Goal: Task Accomplishment & Management: Complete application form

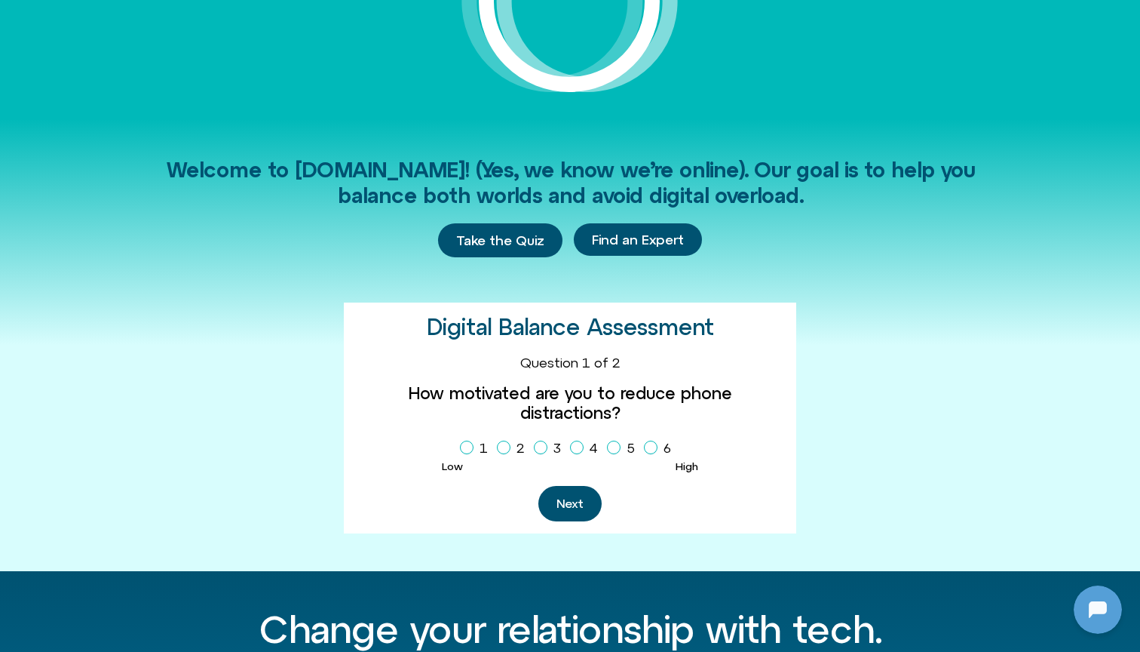
scroll to position [344, 0]
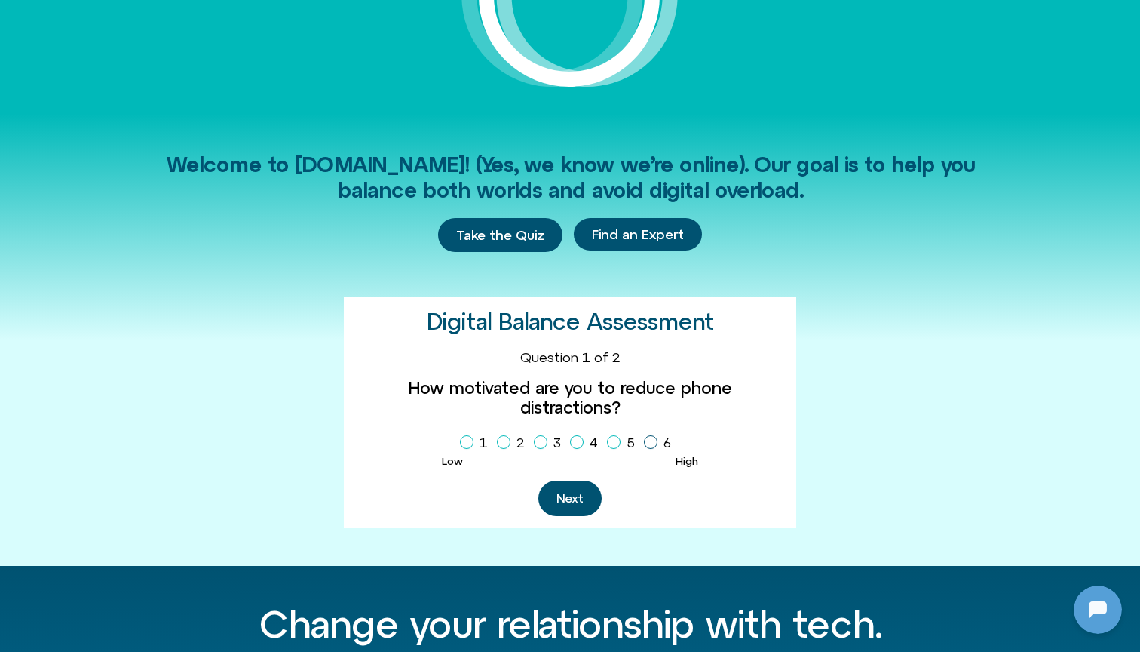
click at [654, 438] on icon "Homepage Sign Up" at bounding box center [650, 442] width 9 height 8
click at [573, 484] on button "Next" at bounding box center [570, 497] width 63 height 35
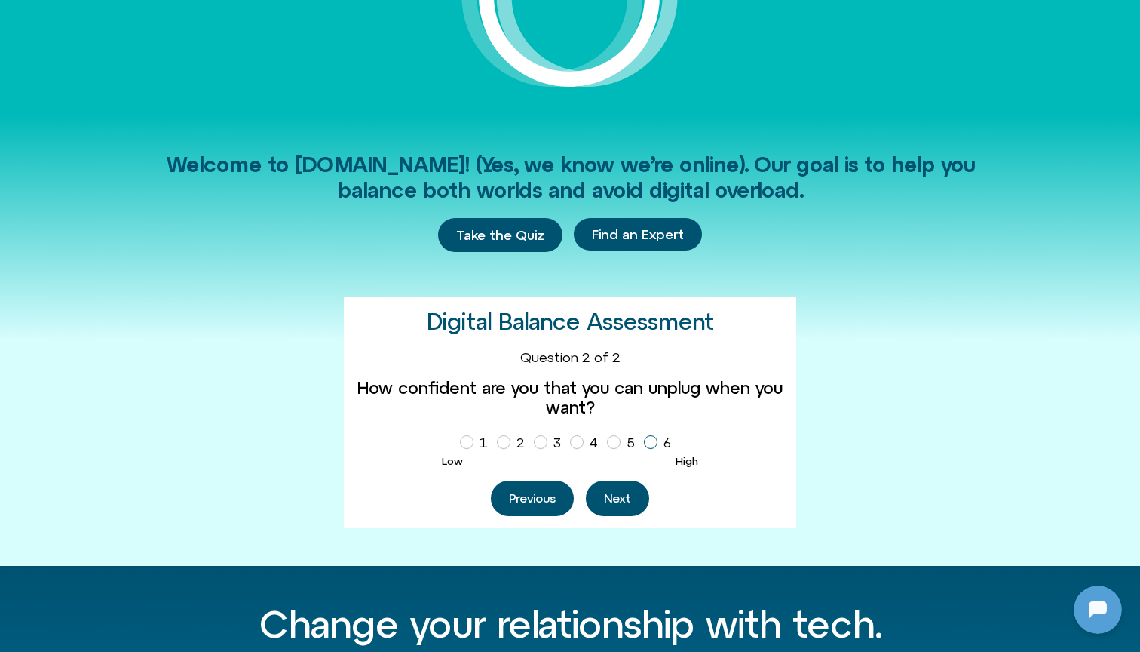
click at [649, 446] on span "Homepage Sign Up" at bounding box center [651, 442] width 14 height 14
click at [637, 514] on div "Digital Balance Assessment 1 2 3 Question 1 of 2 How motivated are you to reduc…" at bounding box center [570, 412] width 453 height 231
click at [637, 508] on button "Next" at bounding box center [617, 497] width 63 height 35
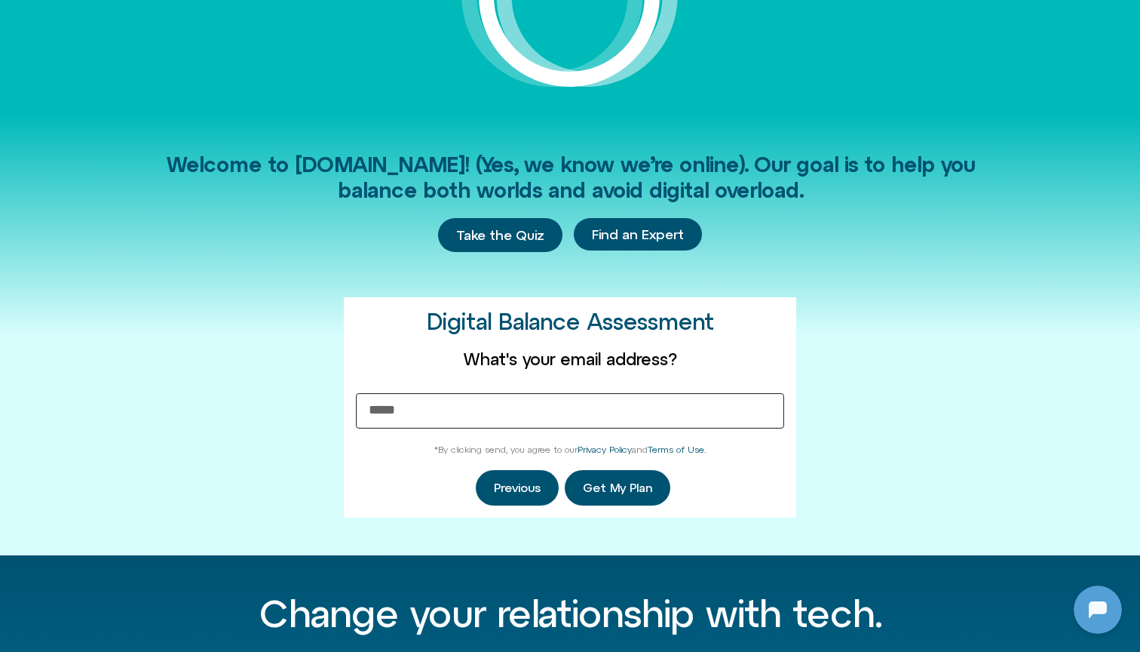
type input "**********"
click at [629, 496] on button "Get My Plan" at bounding box center [618, 487] width 106 height 35
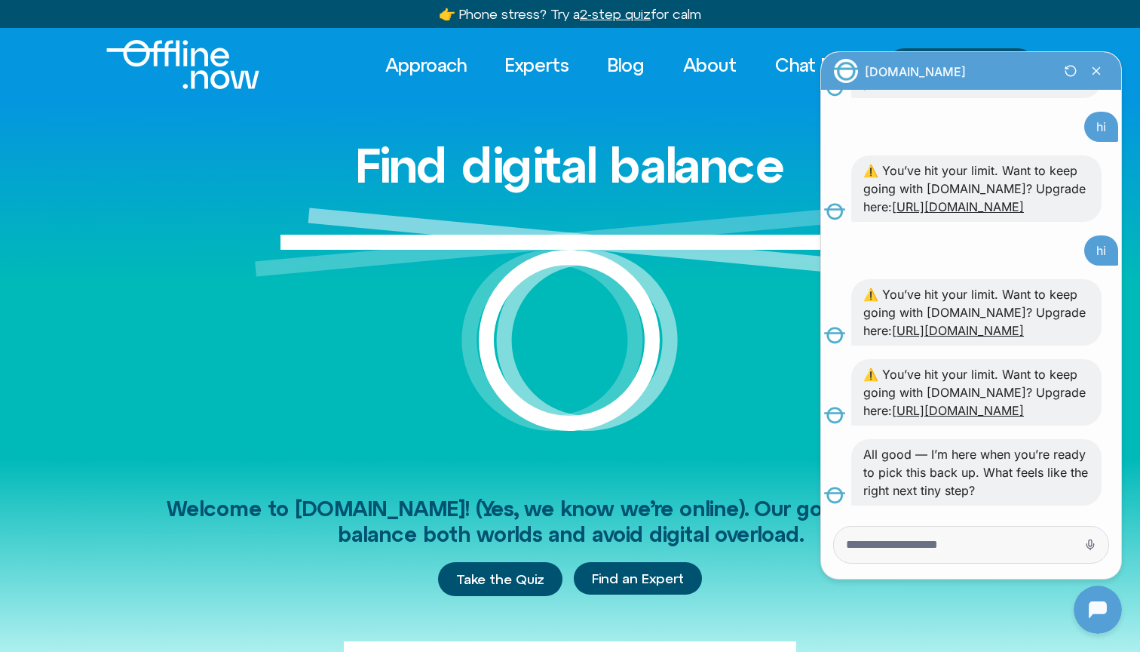
scroll to position [0, 0]
click at [897, 540] on textarea "Message Input" at bounding box center [950, 544] width 208 height 15
type textarea "**"
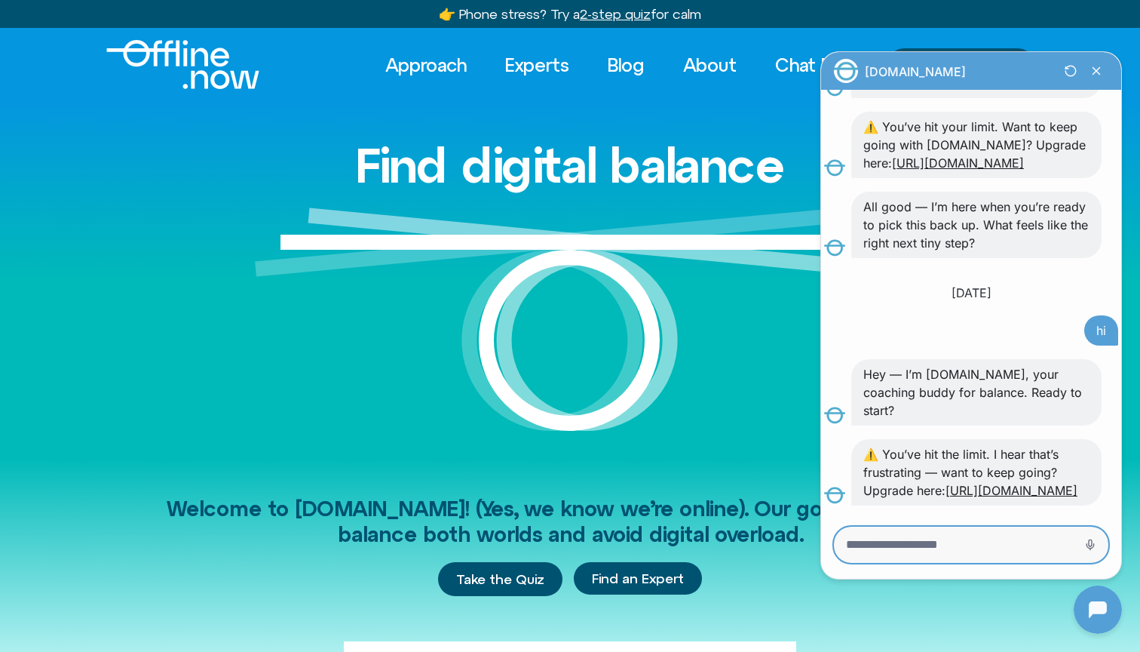
scroll to position [10132, 0]
click at [1070, 69] on icon "Restart Conversation Button" at bounding box center [1071, 71] width 26 height 26
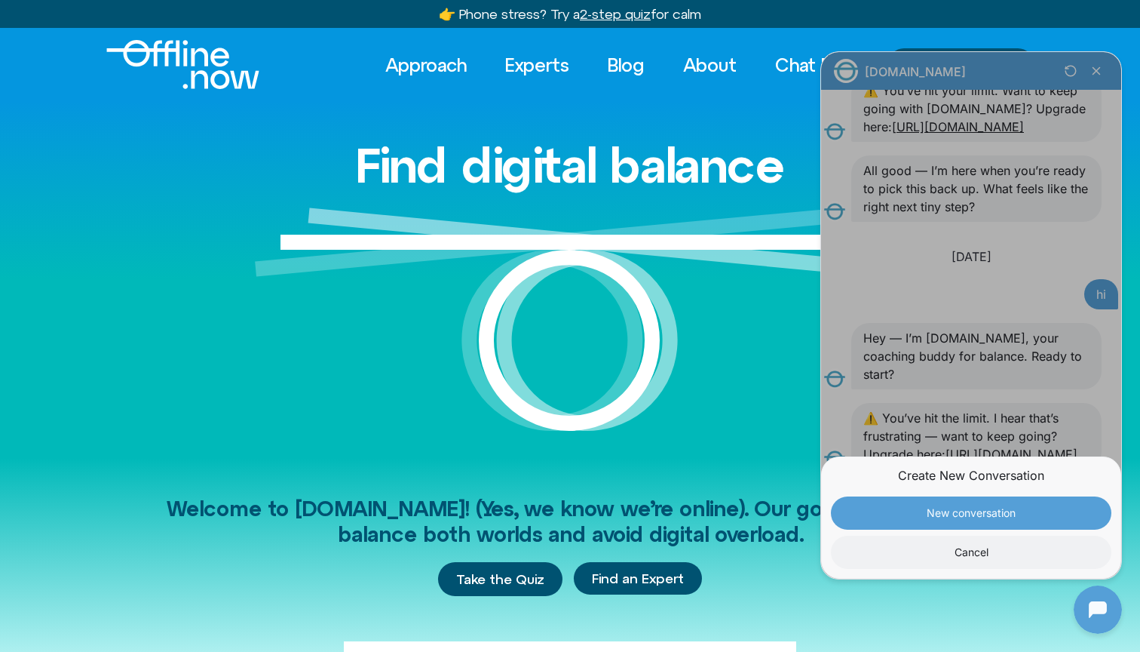
scroll to position [10168, 0]
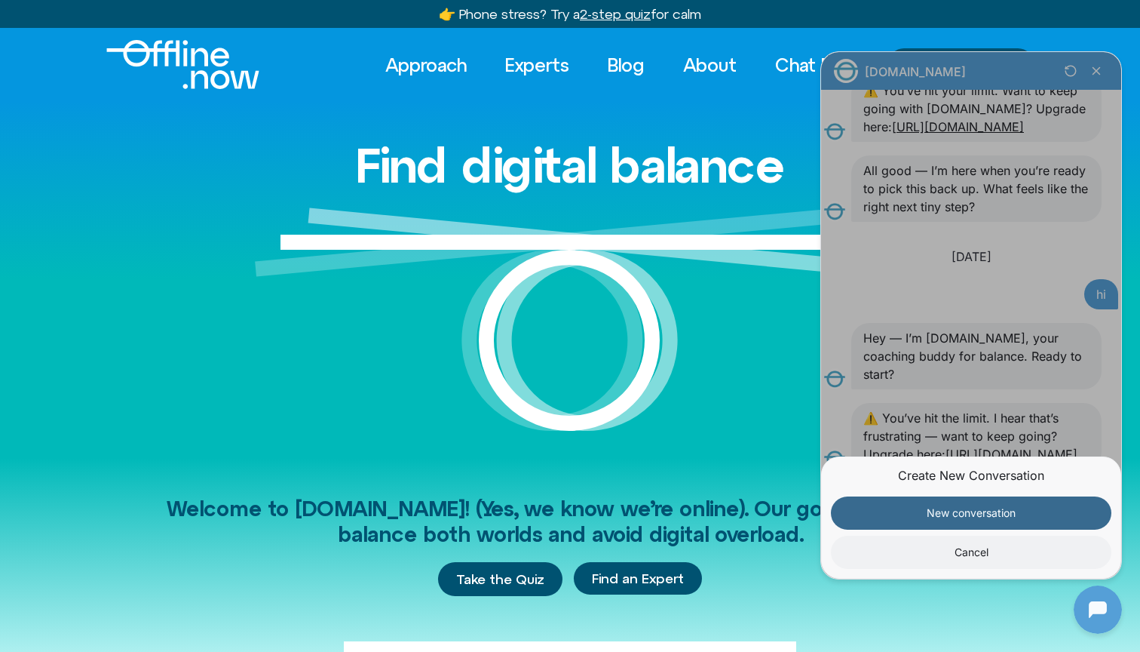
click at [940, 517] on button "New conversation" at bounding box center [971, 512] width 281 height 33
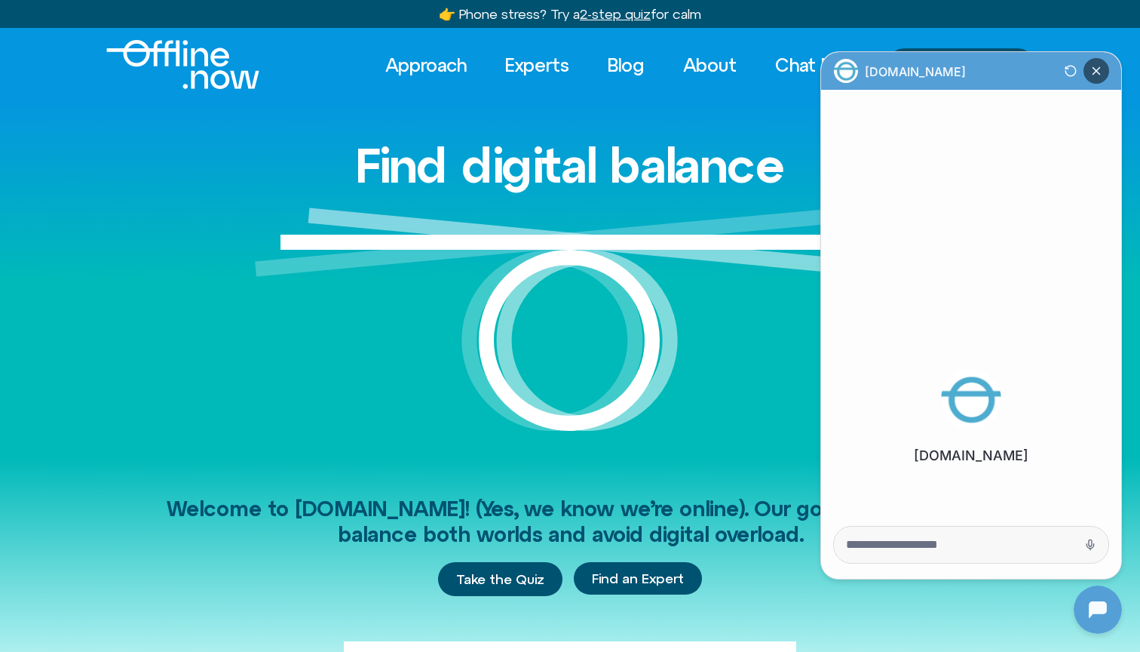
click at [1093, 70] on icon "Close Chatbot Button" at bounding box center [1097, 71] width 26 height 26
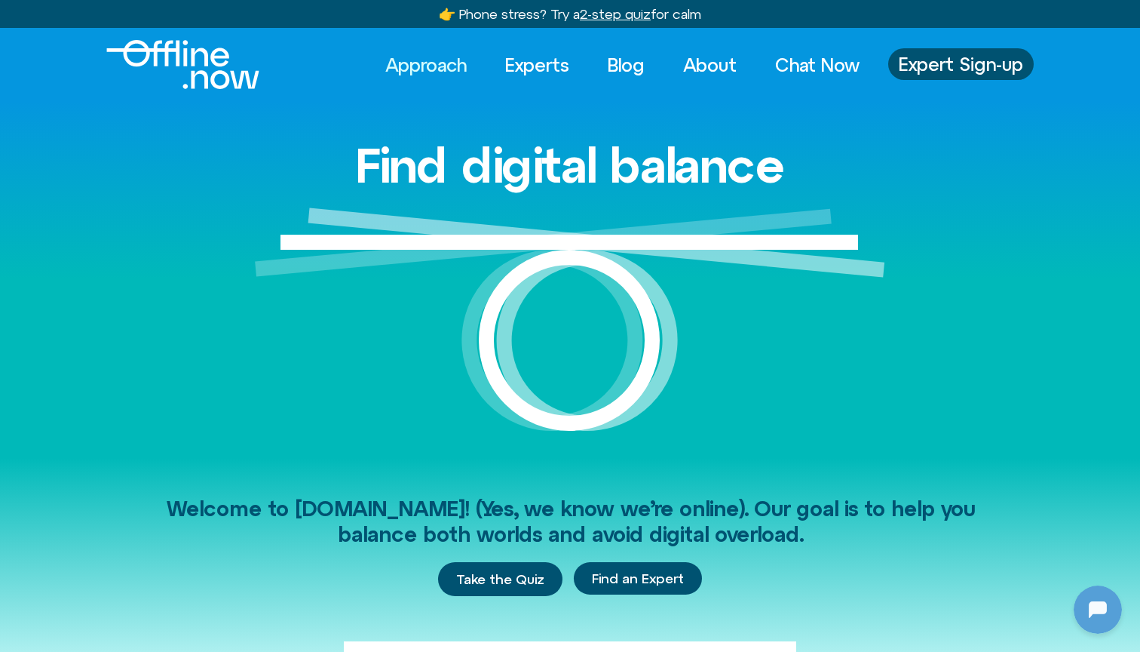
click at [430, 67] on link "Approach" at bounding box center [426, 64] width 109 height 33
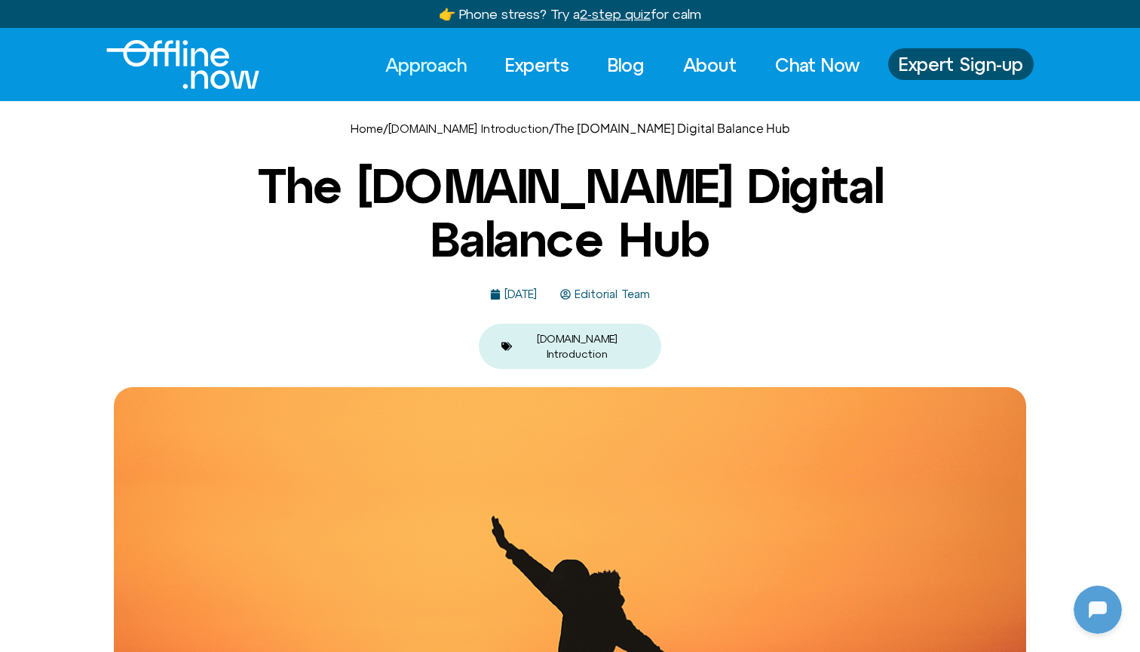
click at [638, 250] on h1 "The Offline.now Digital Balance Hub" at bounding box center [570, 212] width 732 height 106
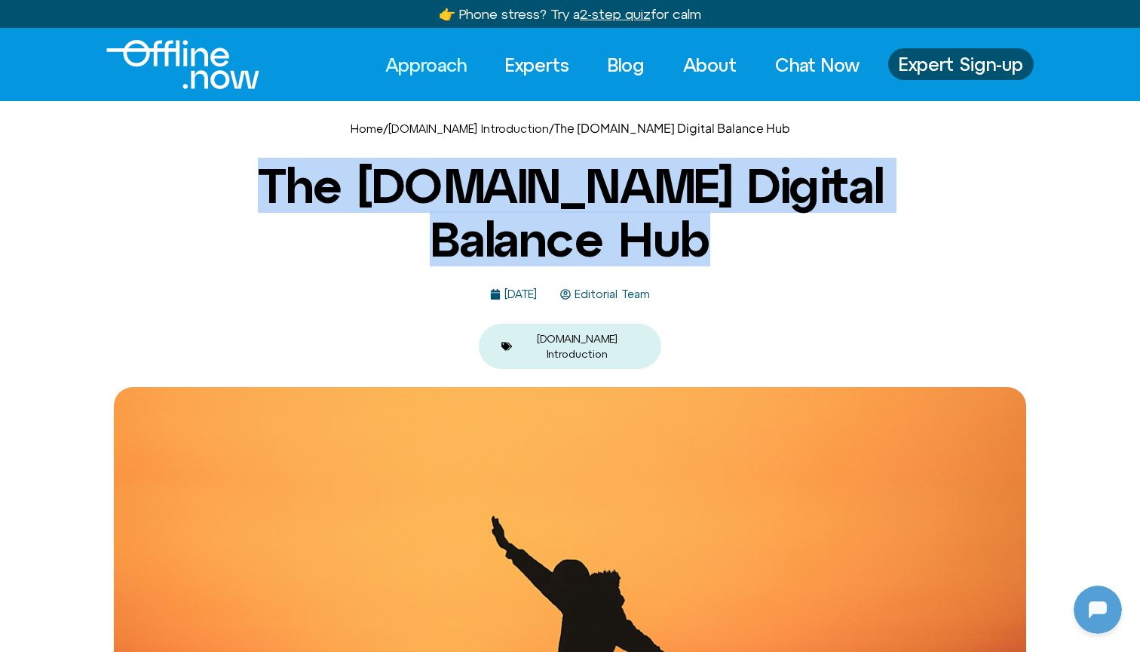
click at [638, 250] on h1 "The Offline.now Digital Balance Hub" at bounding box center [570, 212] width 732 height 106
click at [620, 235] on h1 "The Offline.now Digital Balance Hub" at bounding box center [570, 212] width 732 height 106
click at [512, 246] on h1 "The Offline.now Digital Balance Hub" at bounding box center [570, 212] width 732 height 106
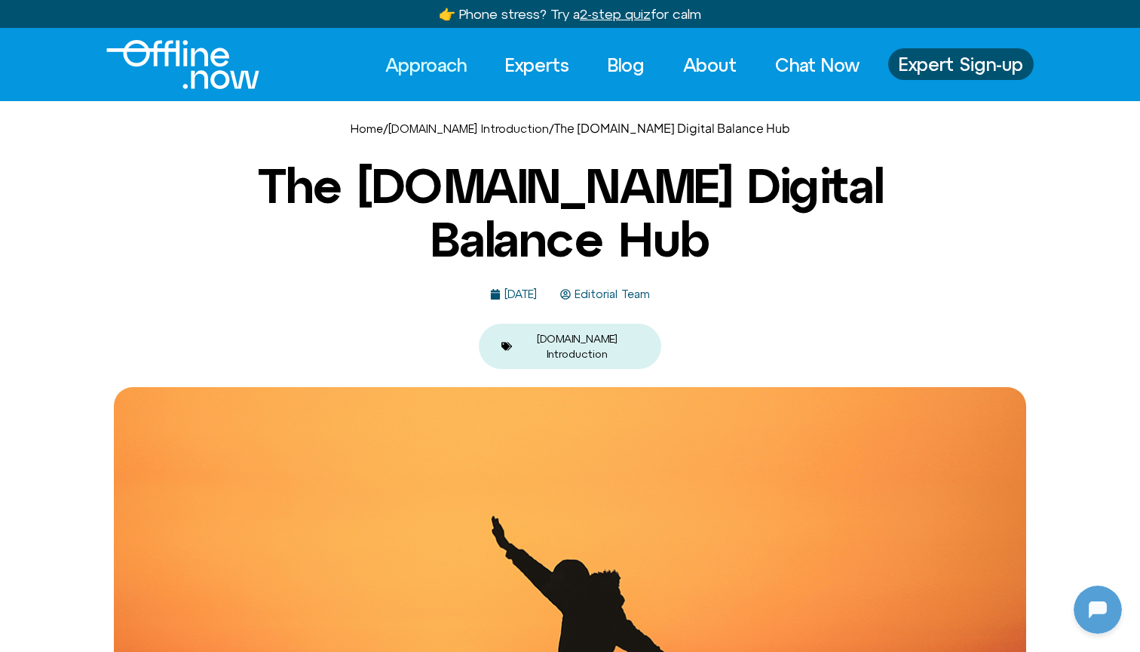
click at [579, 250] on h1 "The Offline.now Digital Balance Hub" at bounding box center [570, 212] width 732 height 106
click at [580, 233] on h1 "The Offline.now Digital Balance Hub" at bounding box center [570, 212] width 732 height 106
click at [639, 233] on h1 "The Offline.now Digital Balance Hub" at bounding box center [570, 212] width 732 height 106
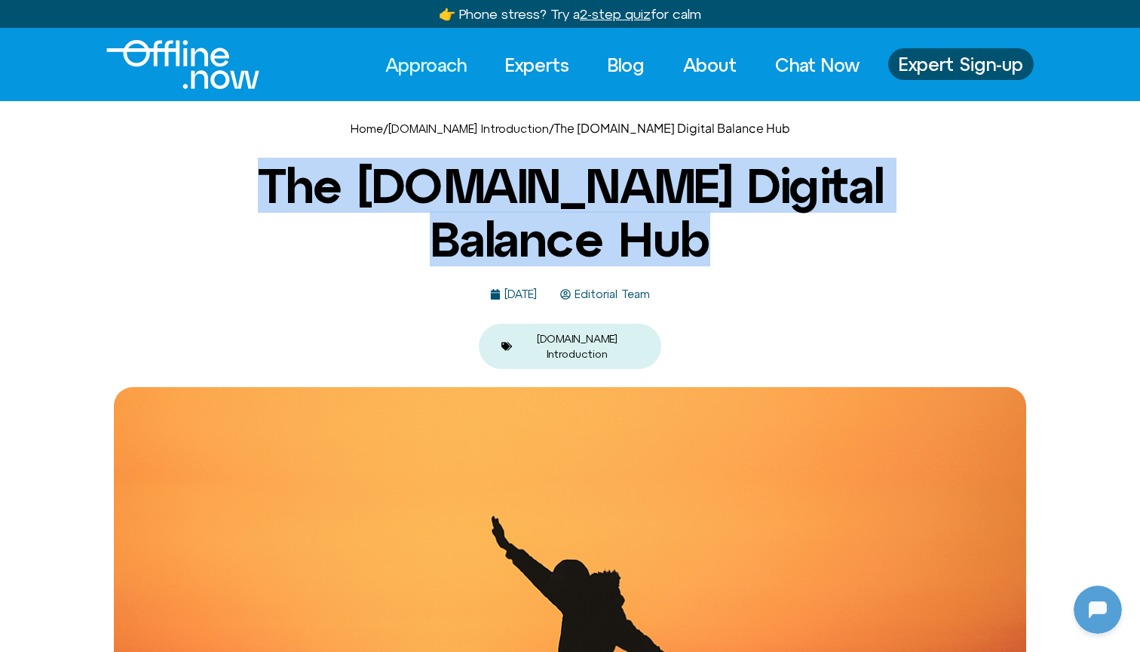
click at [639, 233] on h1 "The Offline.now Digital Balance Hub" at bounding box center [570, 212] width 732 height 106
click at [708, 202] on h1 "The Offline.now Digital Balance Hub" at bounding box center [570, 212] width 732 height 106
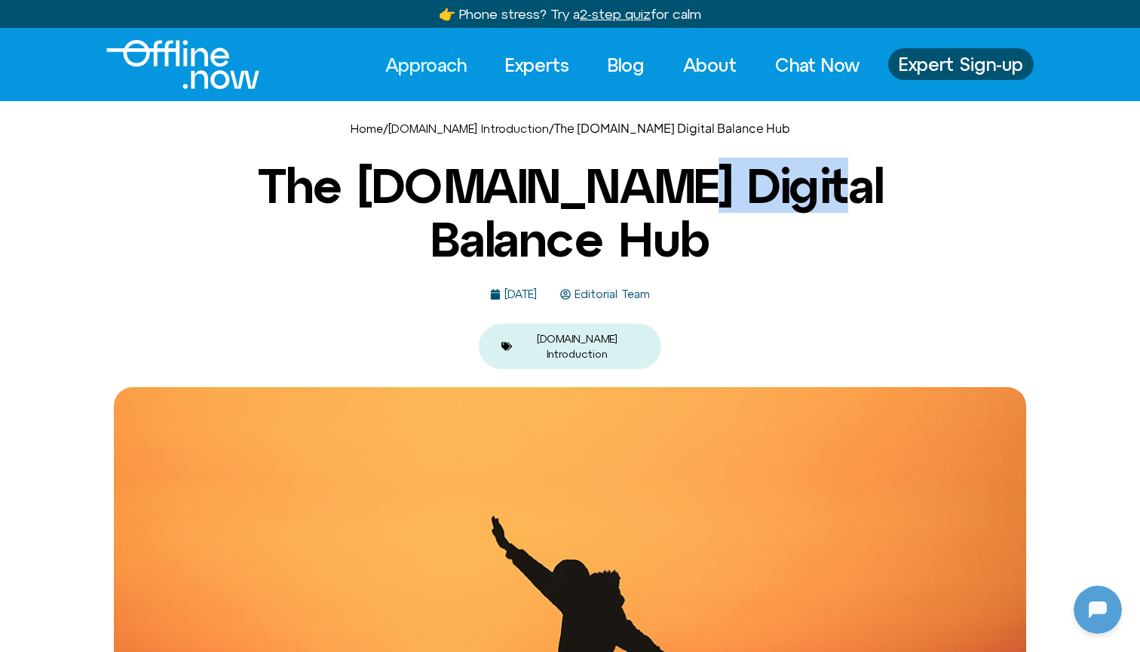
click at [708, 202] on h1 "The Offline.now Digital Balance Hub" at bounding box center [570, 212] width 732 height 106
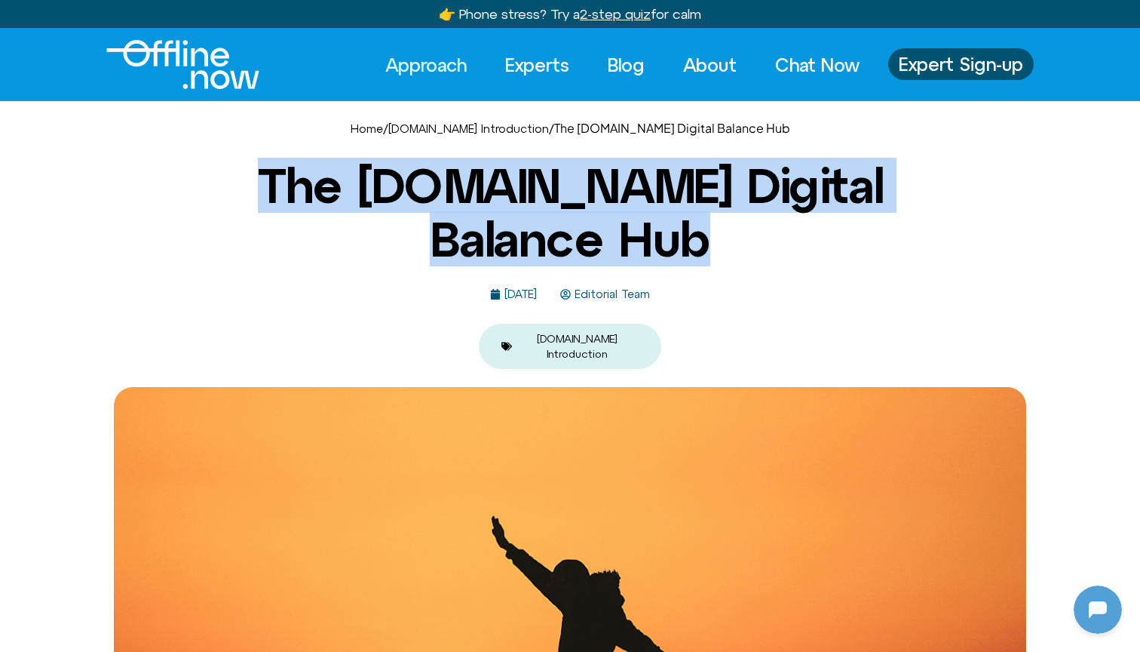
click at [708, 202] on h1 "The Offline.now Digital Balance Hub" at bounding box center [570, 212] width 732 height 106
click at [202, 67] on img "Logo" at bounding box center [182, 64] width 153 height 49
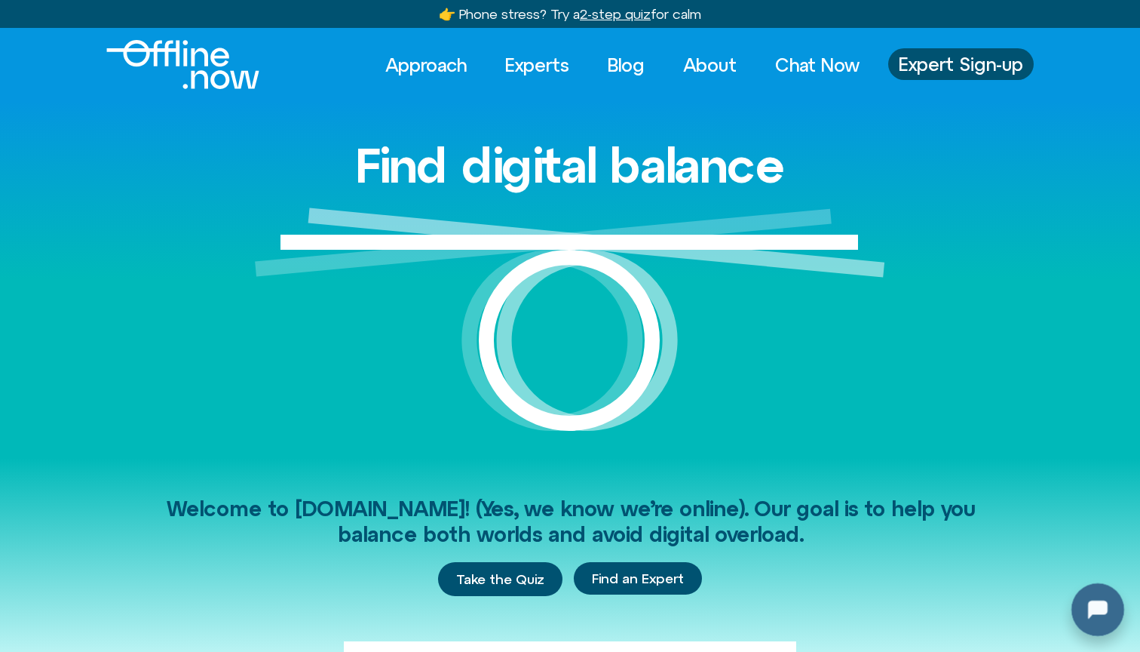
click at [1094, 622] on div at bounding box center [1095, 606] width 48 height 48
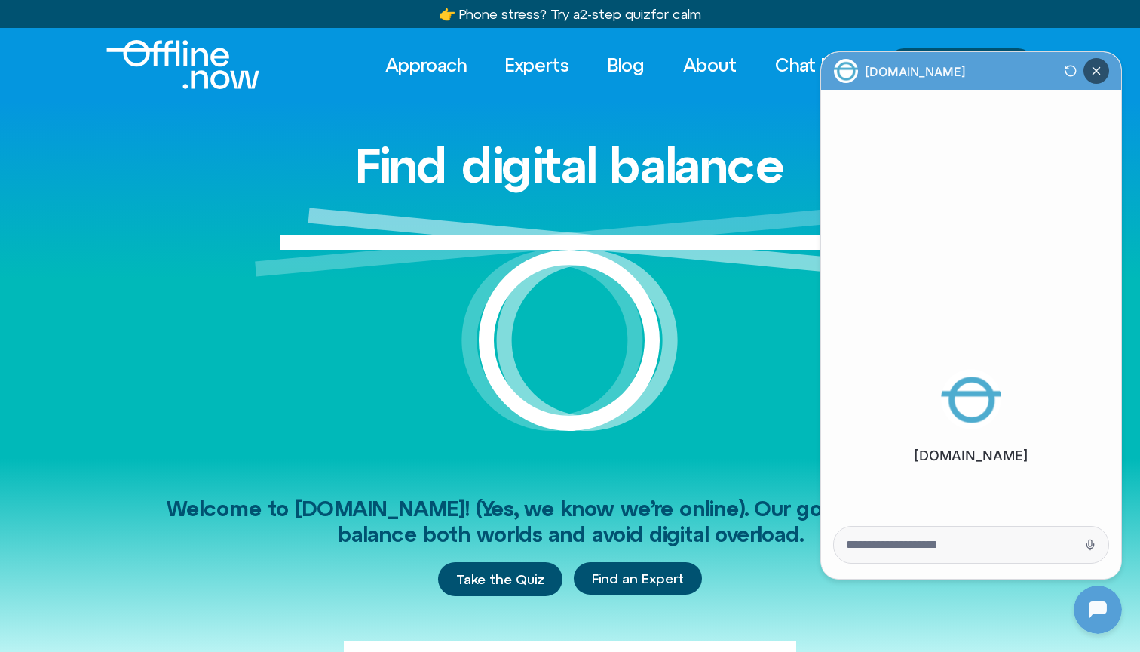
click at [1106, 66] on icon "Close Chatbot Button" at bounding box center [1097, 71] width 26 height 26
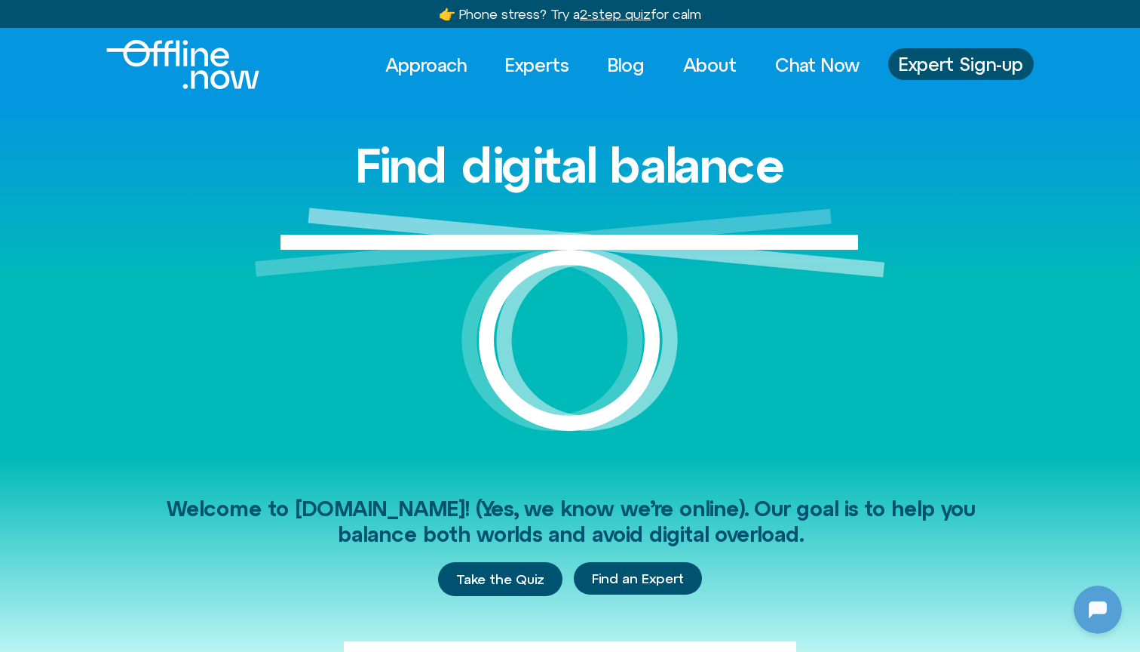
click at [523, 191] on h1 "Find digital balance" at bounding box center [570, 165] width 430 height 53
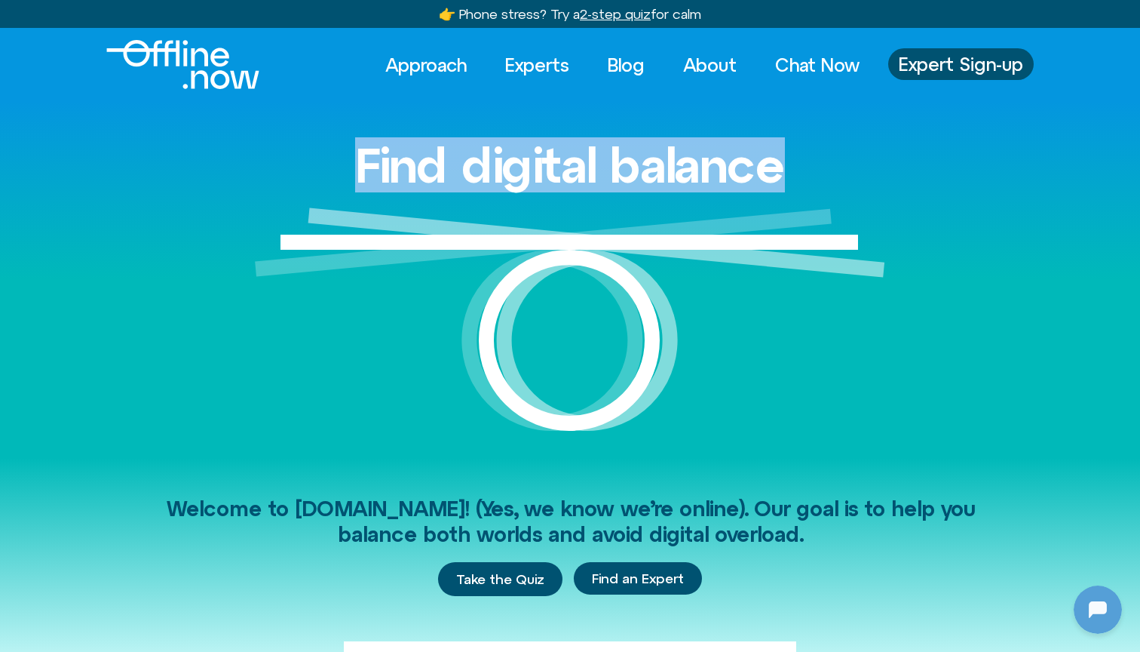
click at [523, 191] on h1 "Find digital balance" at bounding box center [570, 165] width 430 height 53
click at [801, 181] on div "Find digital balance" at bounding box center [570, 279] width 860 height 356
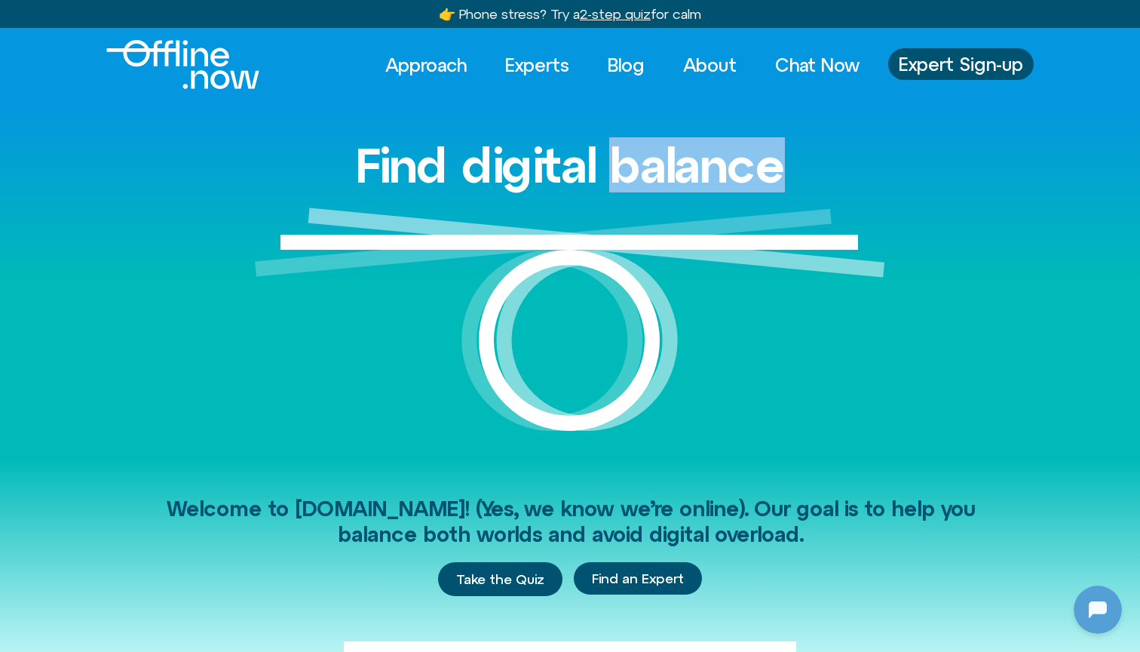
drag, startPoint x: 615, startPoint y: 170, endPoint x: 843, endPoint y: 173, distance: 227.8
click at [843, 173] on div "Find digital balance" at bounding box center [570, 279] width 860 height 356
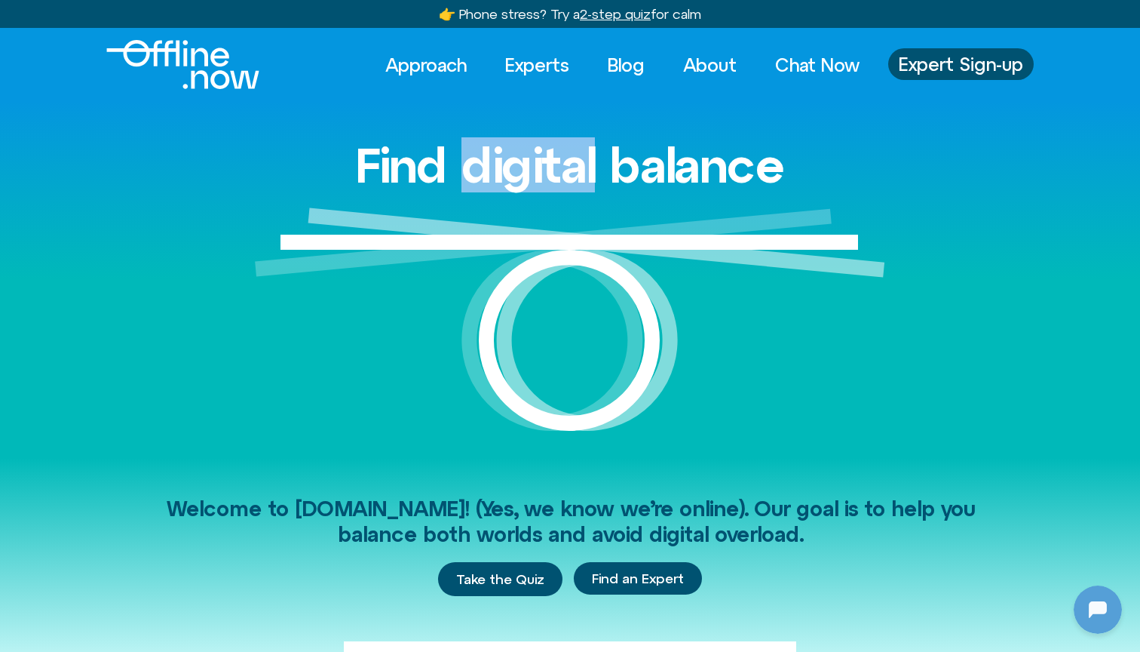
drag, startPoint x: 464, startPoint y: 167, endPoint x: 597, endPoint y: 172, distance: 133.6
click at [597, 172] on h1 "Find digital balance" at bounding box center [570, 165] width 430 height 53
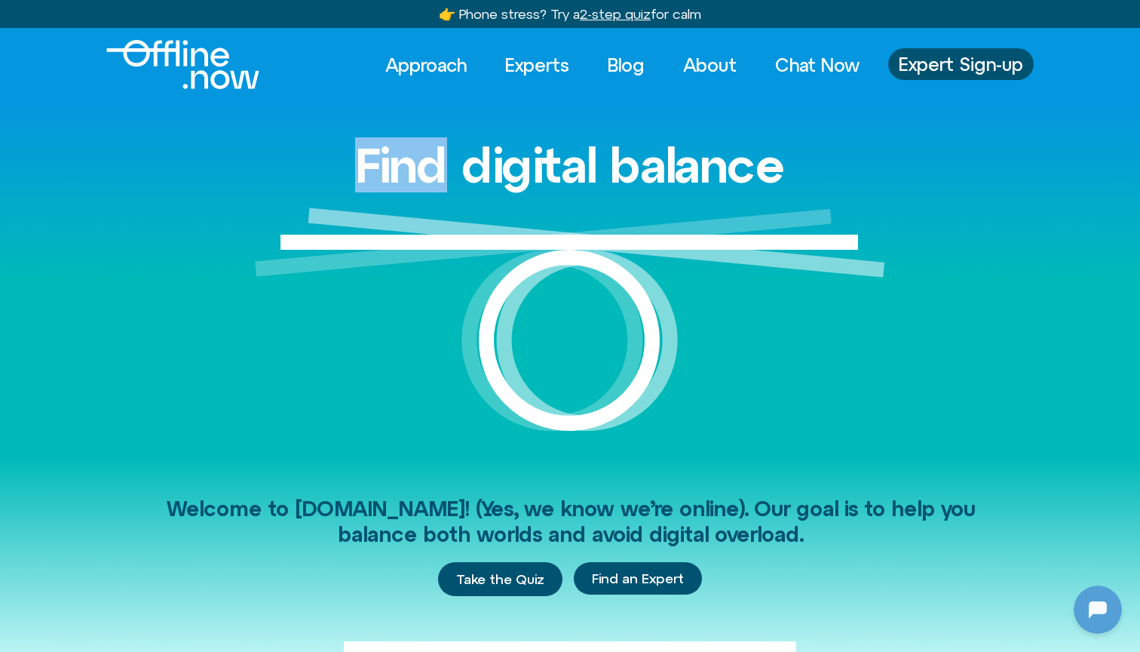
drag, startPoint x: 342, startPoint y: 162, endPoint x: 432, endPoint y: 167, distance: 89.9
click at [432, 167] on div "Find digital balance" at bounding box center [570, 279] width 860 height 356
click at [481, 161] on h1 "Find digital balance" at bounding box center [570, 165] width 430 height 53
drag, startPoint x: 446, startPoint y: 167, endPoint x: 465, endPoint y: 168, distance: 18.9
click at [465, 168] on h1 "Find digital balance" at bounding box center [570, 165] width 430 height 53
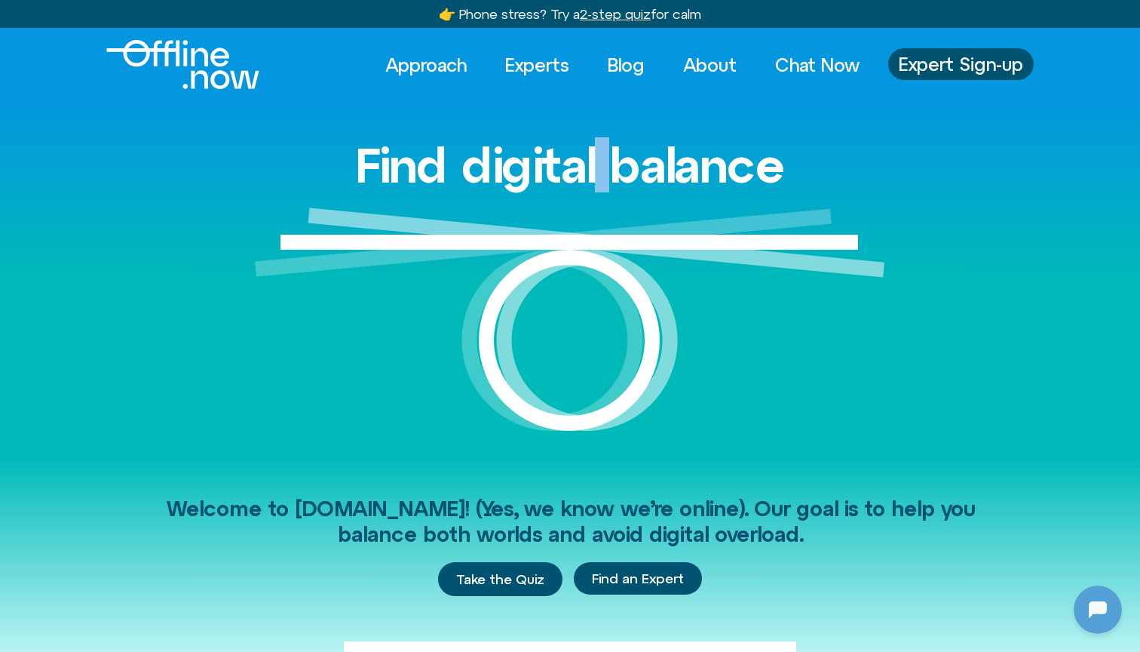
drag, startPoint x: 600, startPoint y: 167, endPoint x: 611, endPoint y: 167, distance: 11.3
click at [611, 167] on h1 "Find digital balance" at bounding box center [570, 165] width 430 height 53
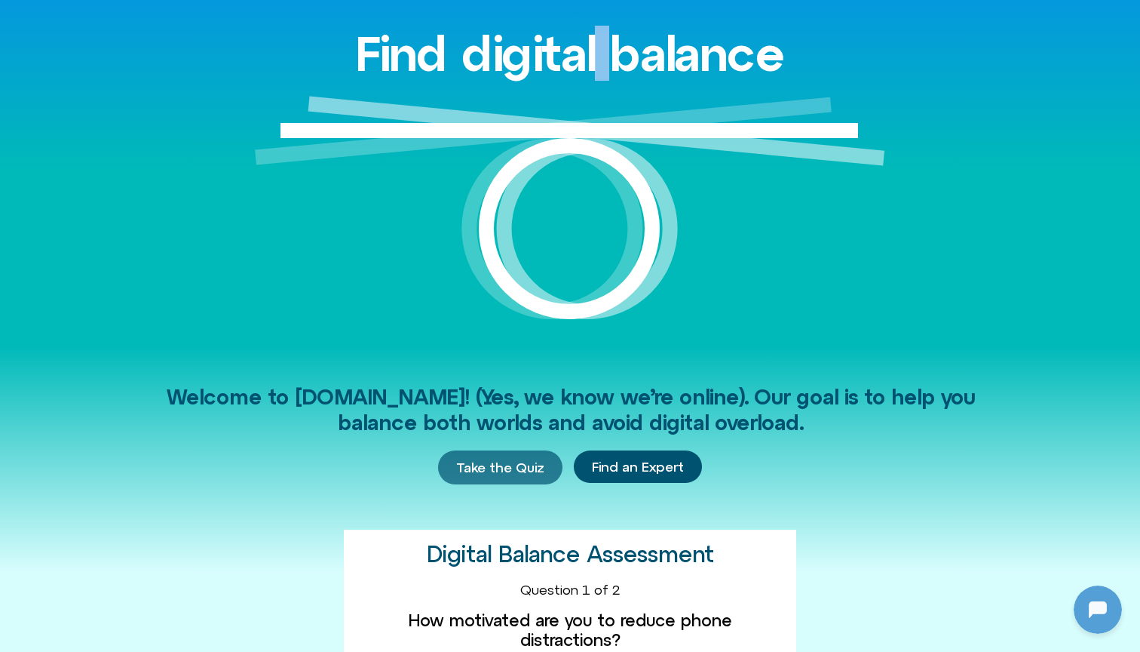
click at [547, 463] on link "Take the Quiz" at bounding box center [500, 467] width 124 height 35
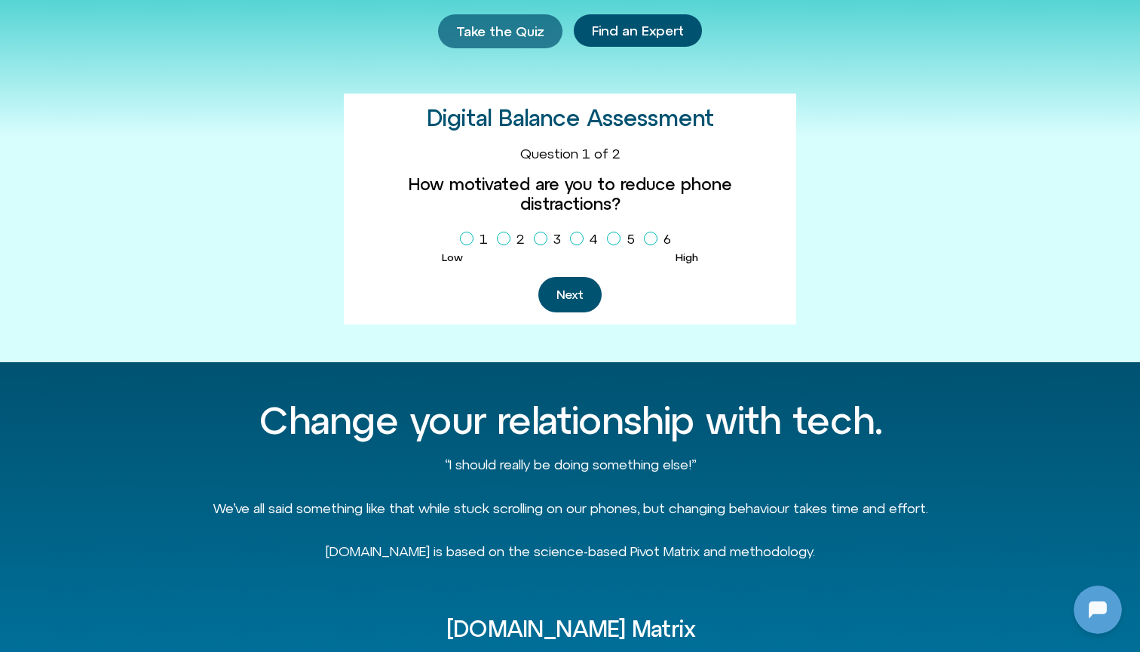
scroll to position [610, 0]
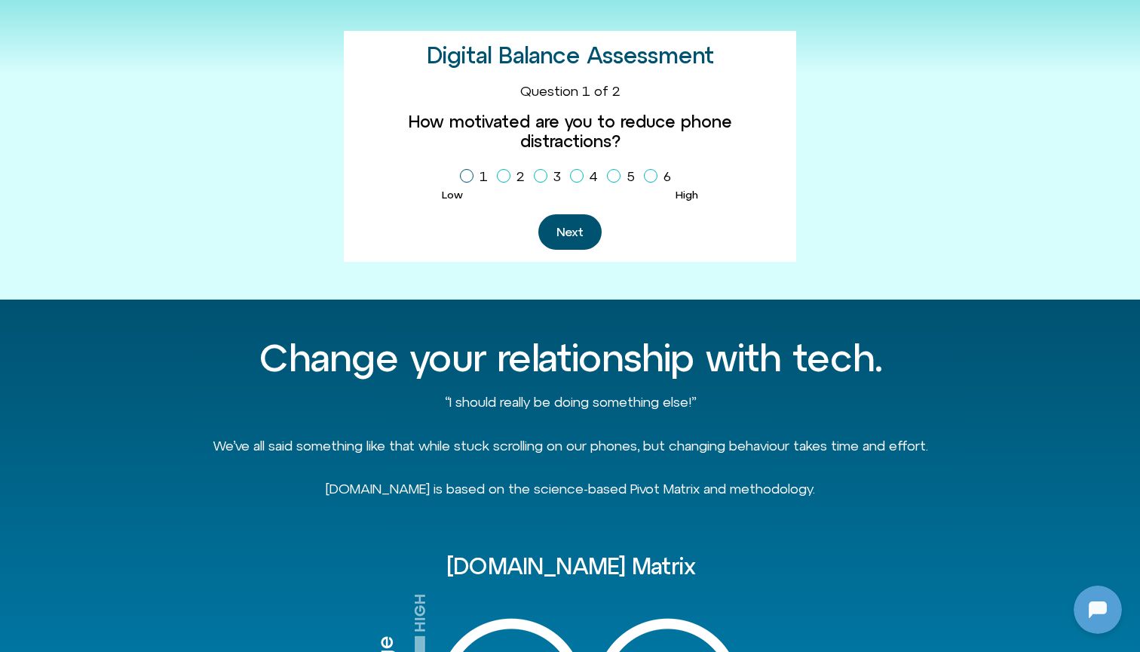
click at [478, 164] on label "1" at bounding box center [477, 177] width 34 height 26
click at [565, 214] on button "Next" at bounding box center [570, 231] width 63 height 35
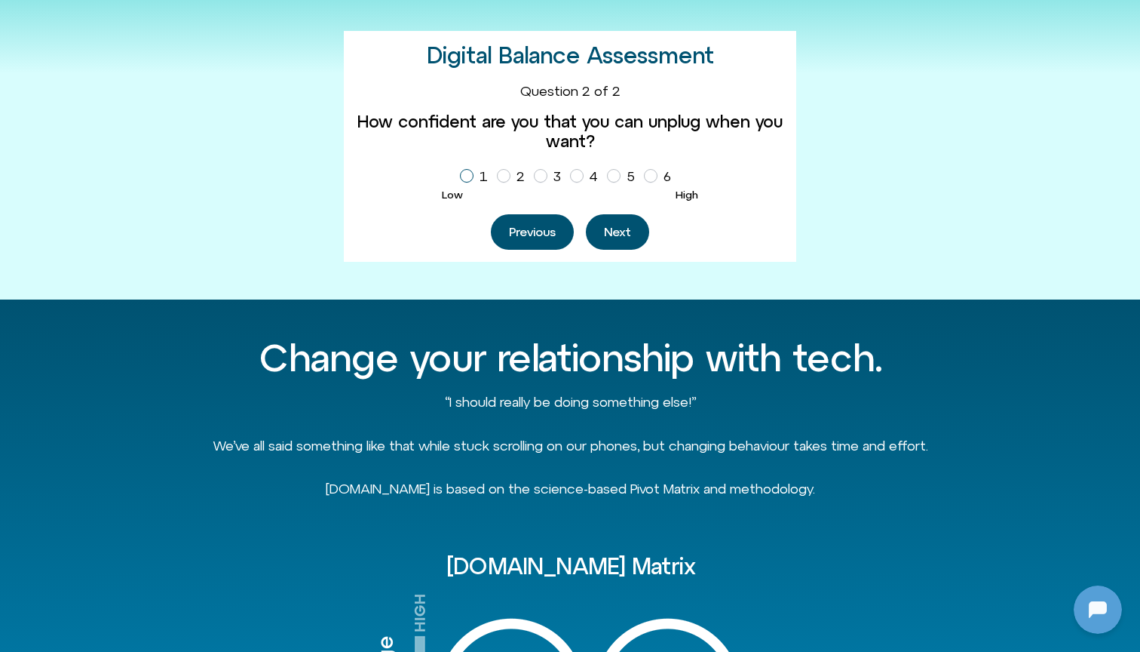
click at [480, 175] on label "1" at bounding box center [477, 177] width 34 height 26
click at [631, 229] on button "Next" at bounding box center [617, 231] width 63 height 35
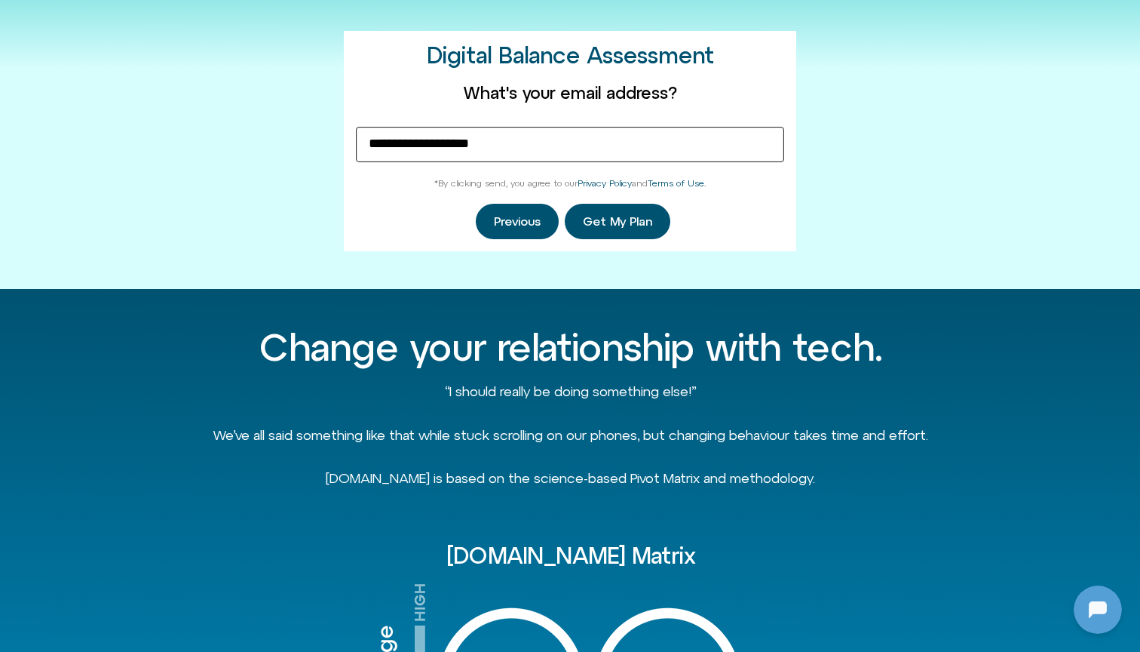
type input "**********"
click at [596, 225] on span "Get My Plan" at bounding box center [617, 222] width 69 height 14
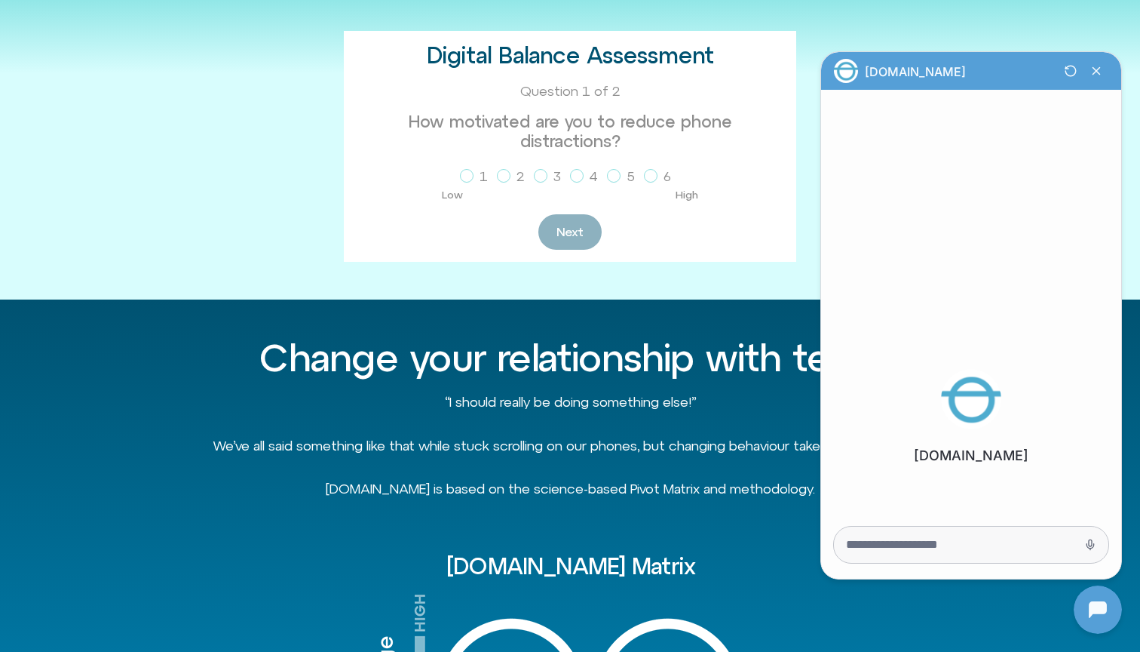
click at [867, 552] on div at bounding box center [971, 544] width 275 height 36
click at [870, 549] on textarea "Message Input" at bounding box center [950, 544] width 208 height 15
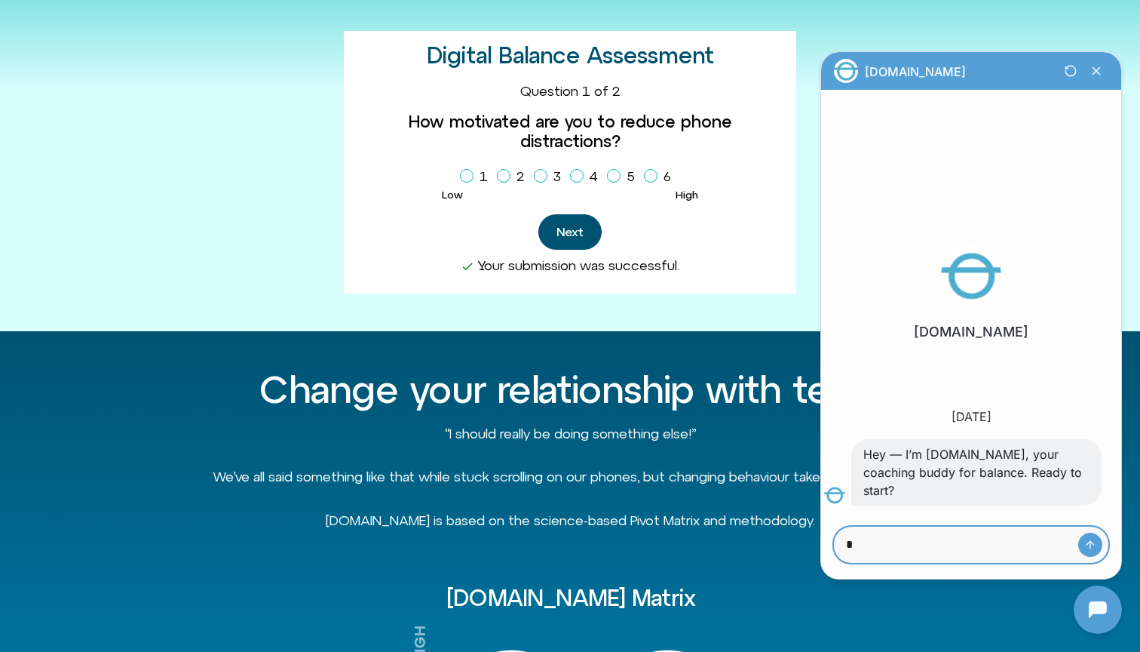
type textarea "**"
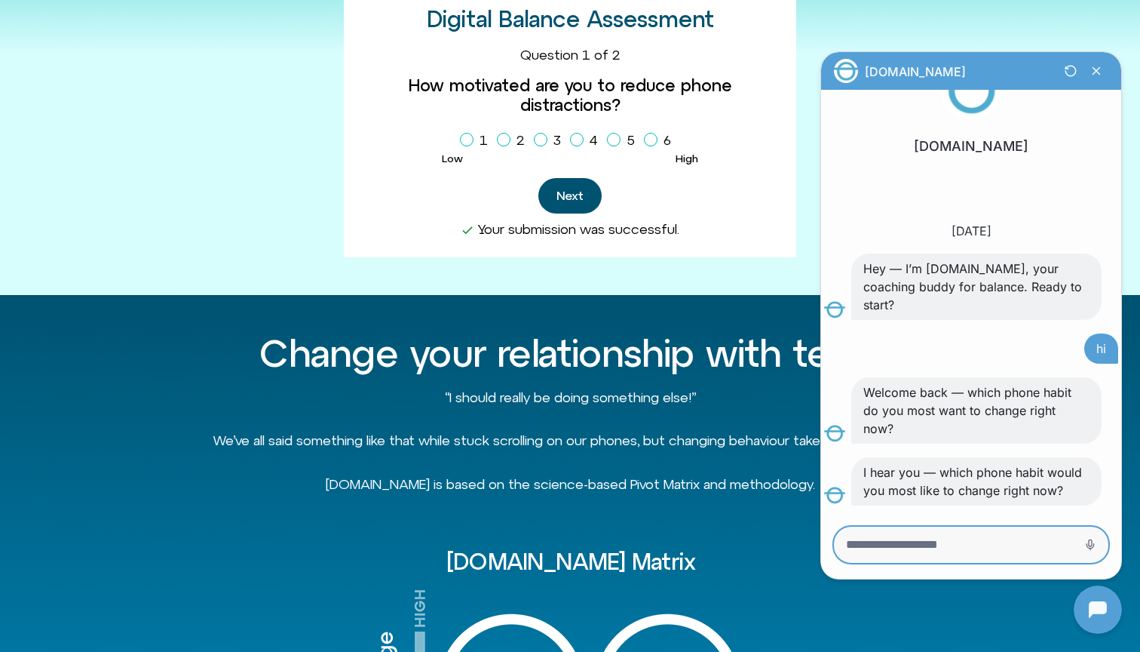
scroll to position [648, 0]
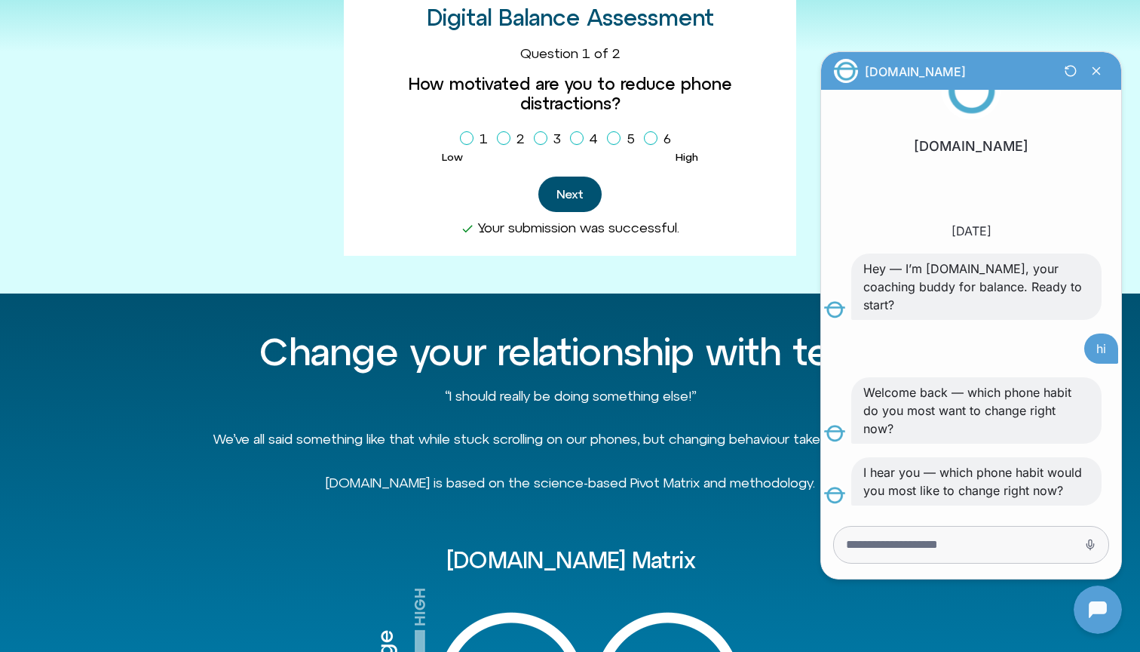
click at [981, 555] on div at bounding box center [971, 544] width 275 height 36
click at [981, 550] on textarea "Message Input" at bounding box center [950, 544] width 208 height 15
click at [959, 548] on textarea "Message Input" at bounding box center [950, 544] width 208 height 15
click at [948, 552] on div at bounding box center [971, 544] width 275 height 36
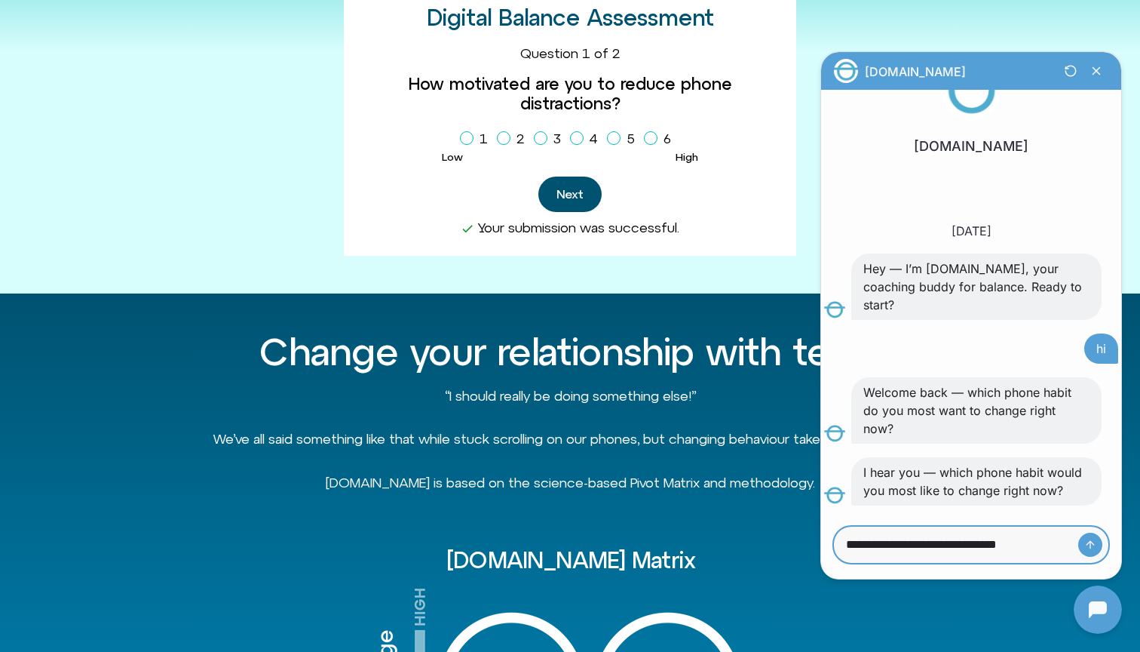
scroll to position [0, 0]
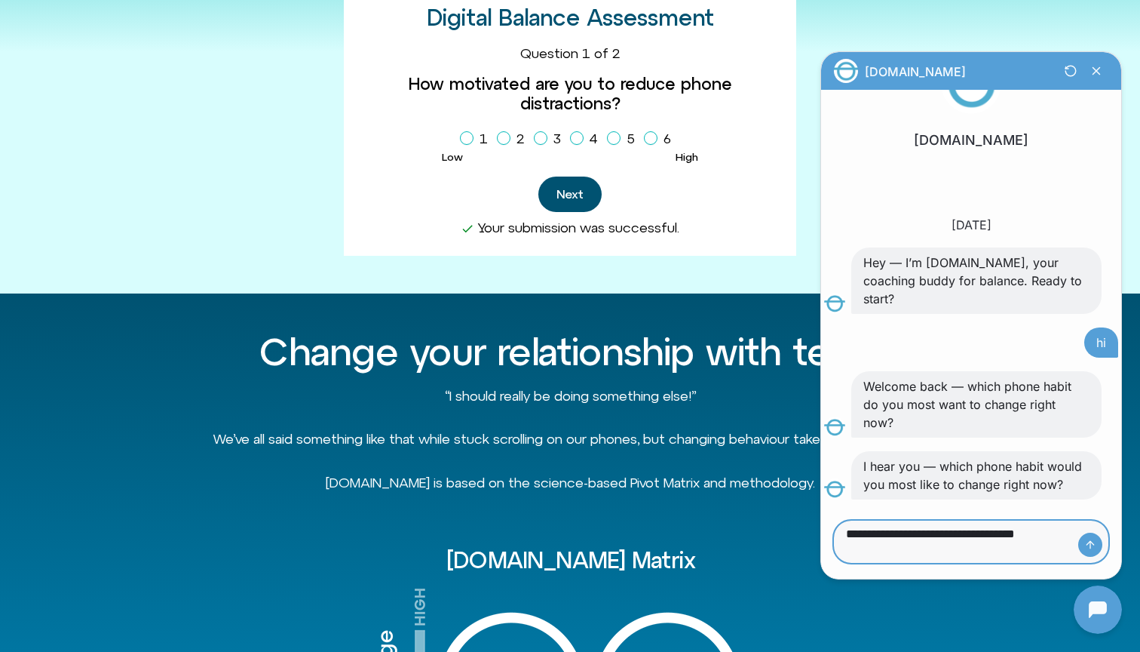
type textarea "**********"
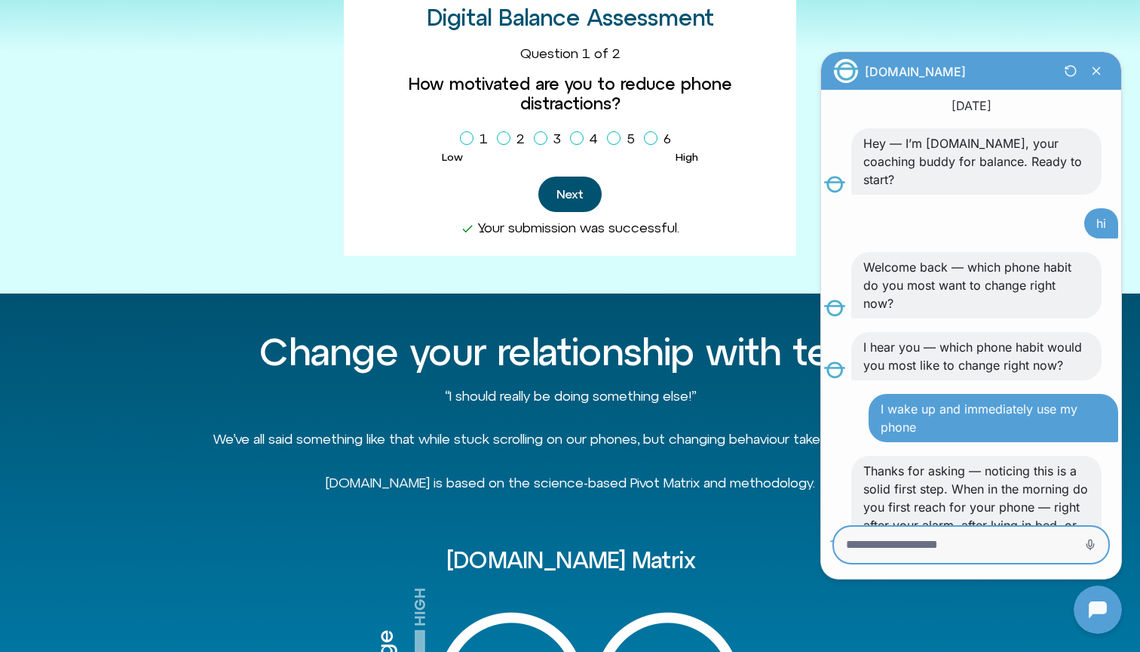
scroll to position [262, 0]
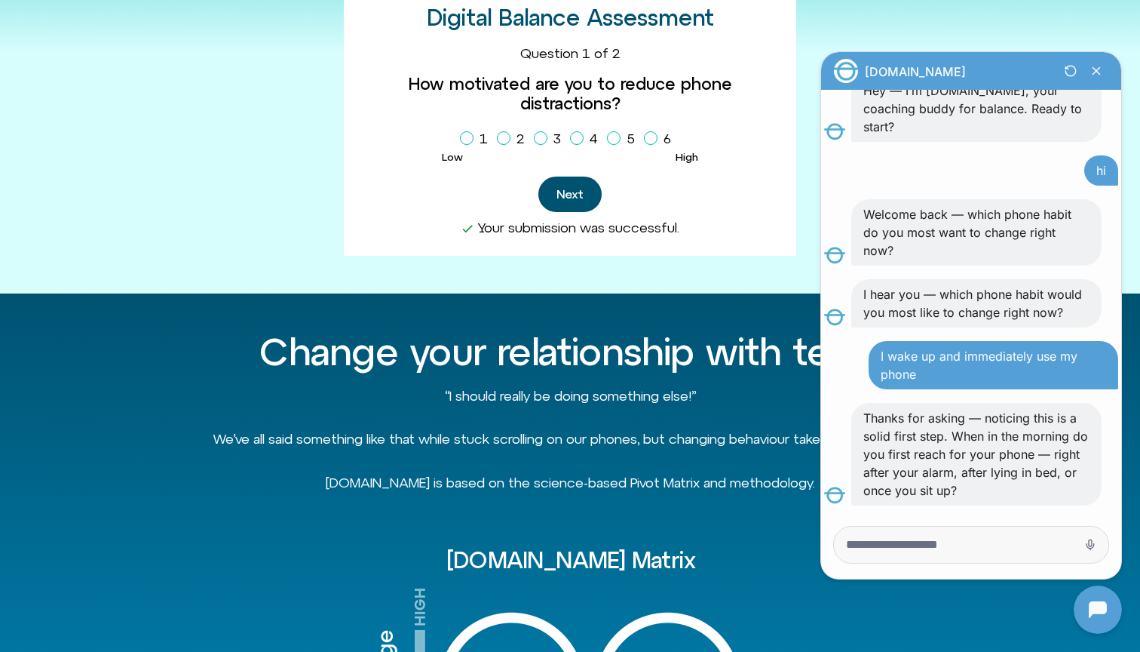
click at [915, 516] on div "Offline.now s Today Hey — I’m Offline.now, your coaching buddy for balance. Rea…" at bounding box center [971, 298] width 294 height 486
click at [898, 529] on div at bounding box center [971, 544] width 275 height 36
click at [898, 543] on textarea "Message Input" at bounding box center [950, 544] width 208 height 15
type textarea "**********"
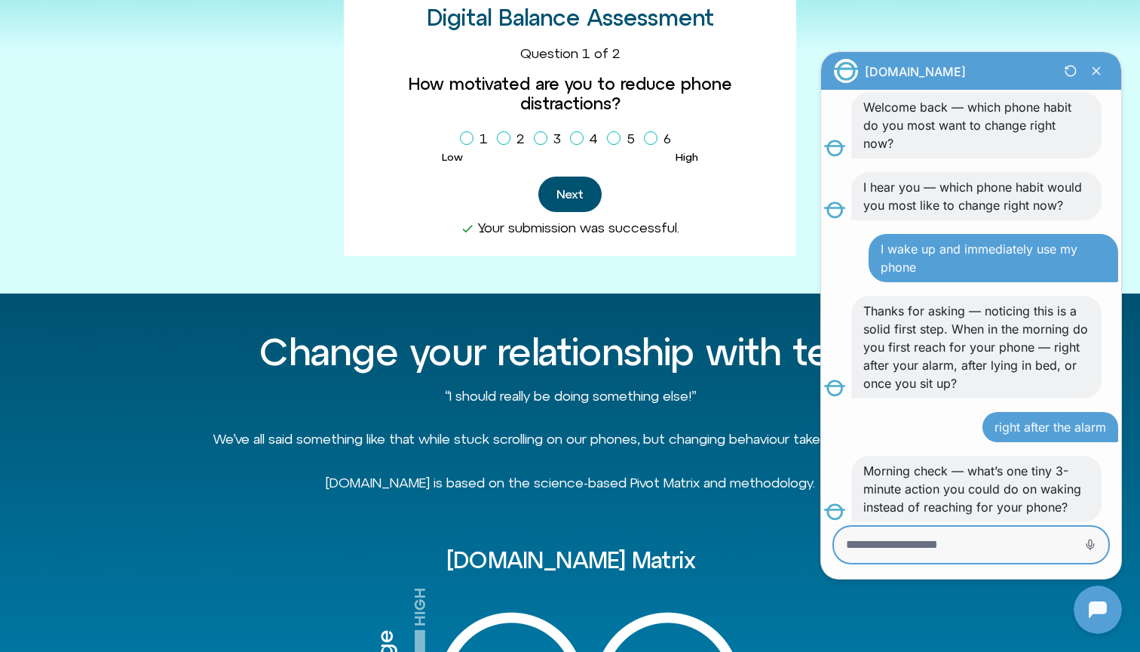
scroll to position [404, 0]
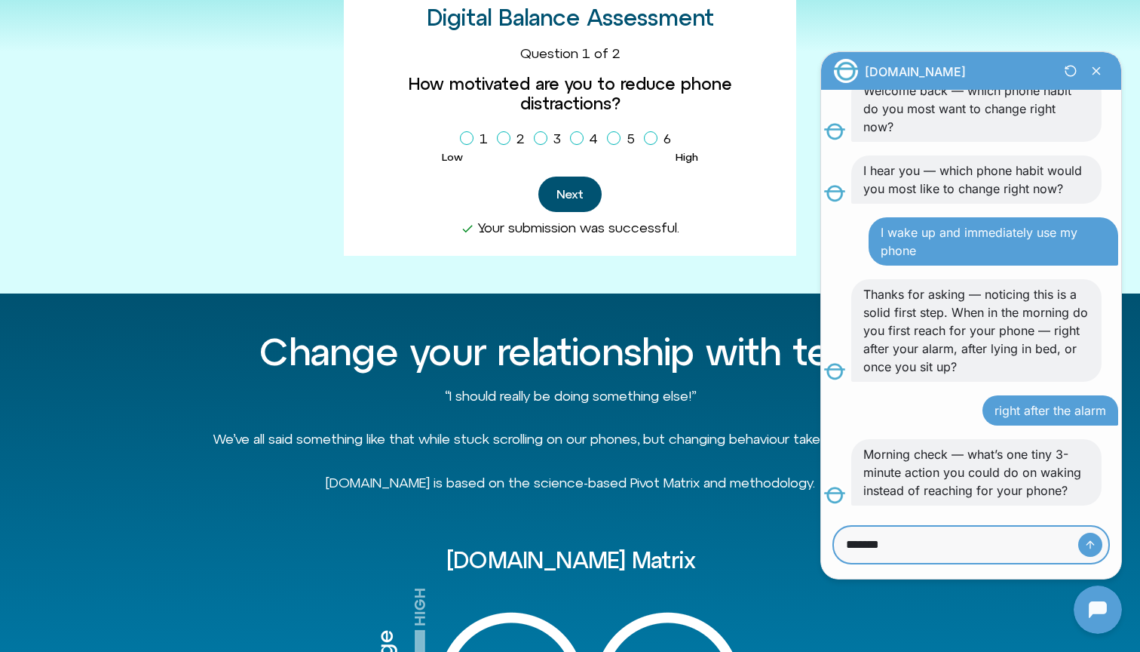
type textarea "********"
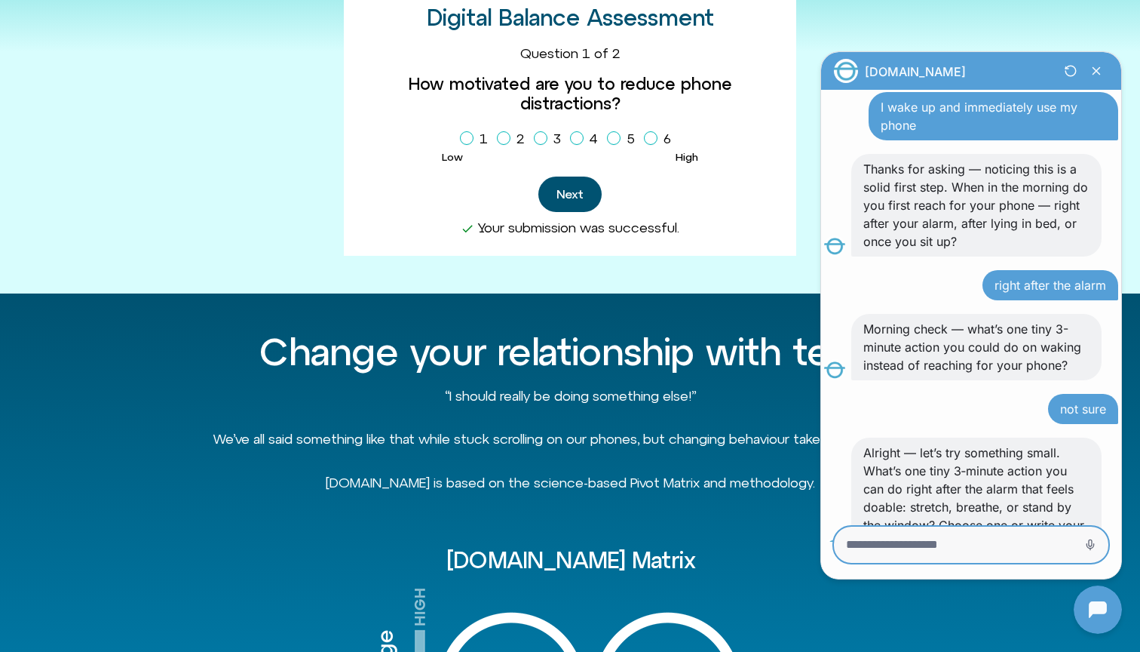
scroll to position [582, 0]
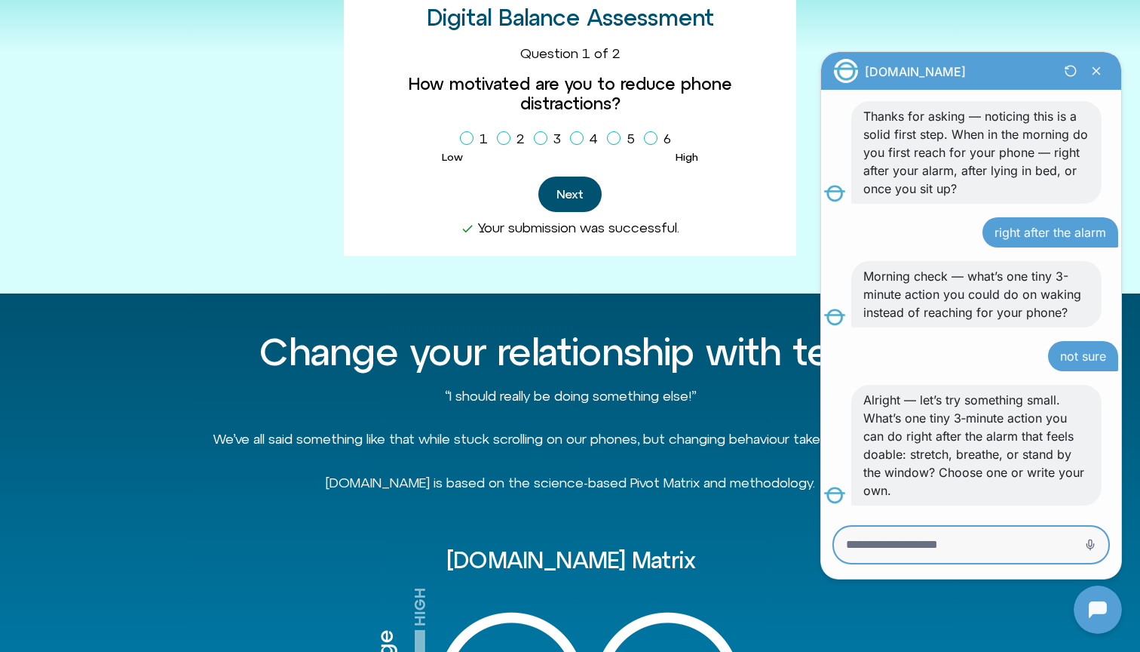
click at [1027, 544] on textarea "Message Input" at bounding box center [950, 544] width 208 height 15
type textarea "**********"
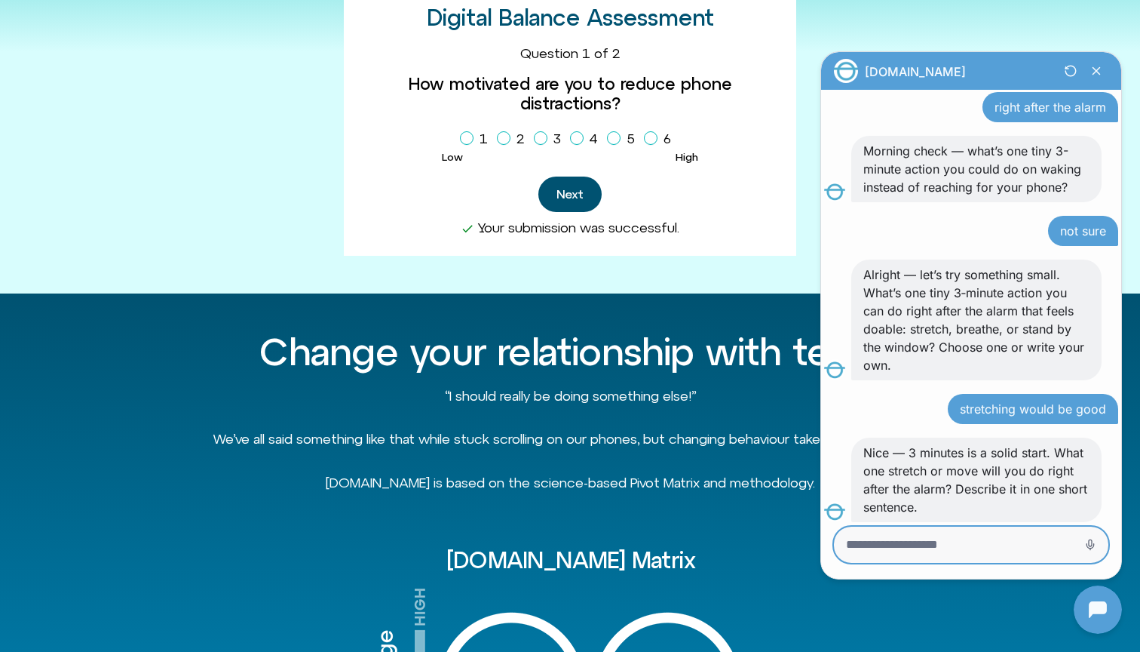
scroll to position [723, 0]
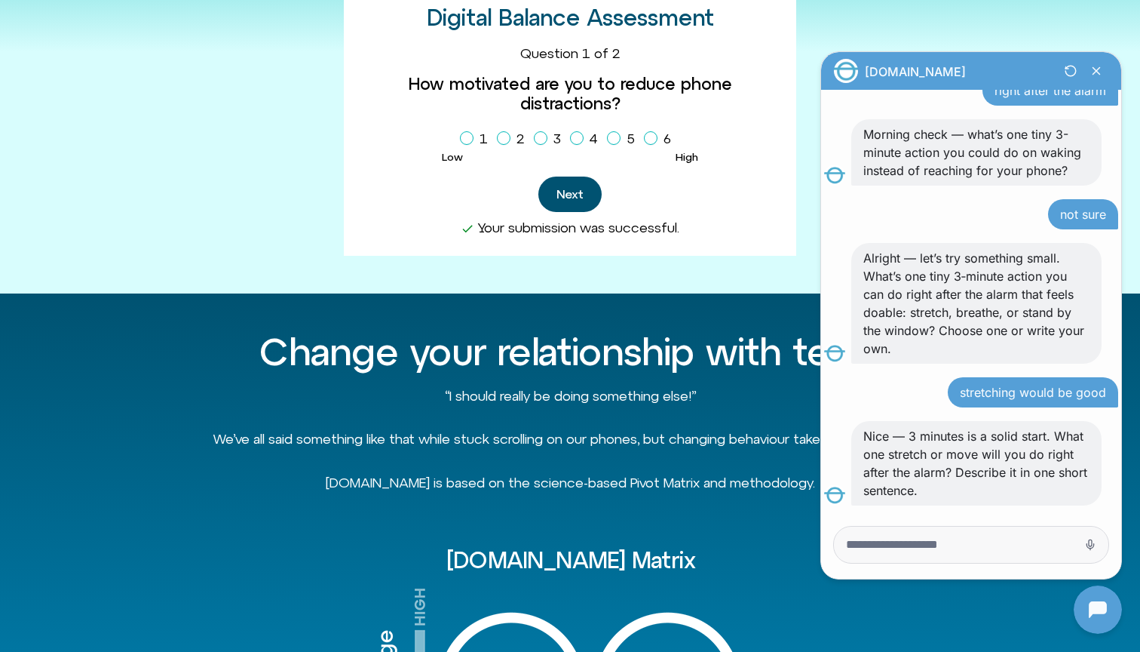
click at [984, 450] on p "Nice — 3 minutes is a solid start. What one stretch or move will you do right a…" at bounding box center [977, 463] width 226 height 72
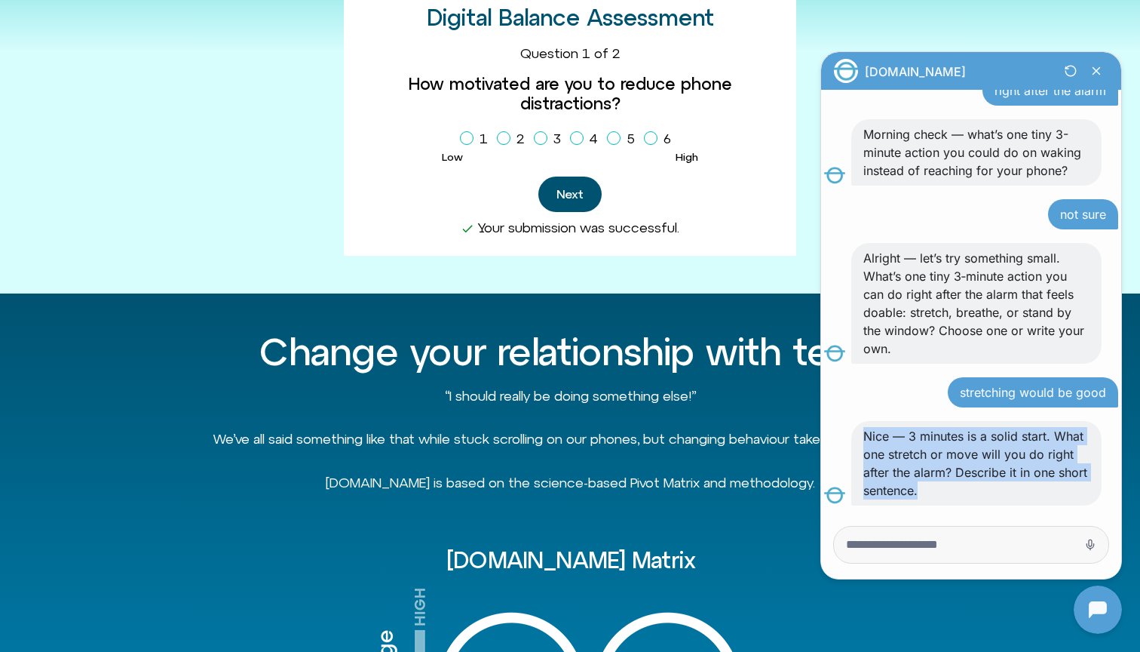
drag, startPoint x: 876, startPoint y: 439, endPoint x: 1013, endPoint y: 494, distance: 147.9
click at [1013, 494] on p "Nice — 3 minutes is a solid start. What one stretch or move will you do right a…" at bounding box center [977, 463] width 226 height 72
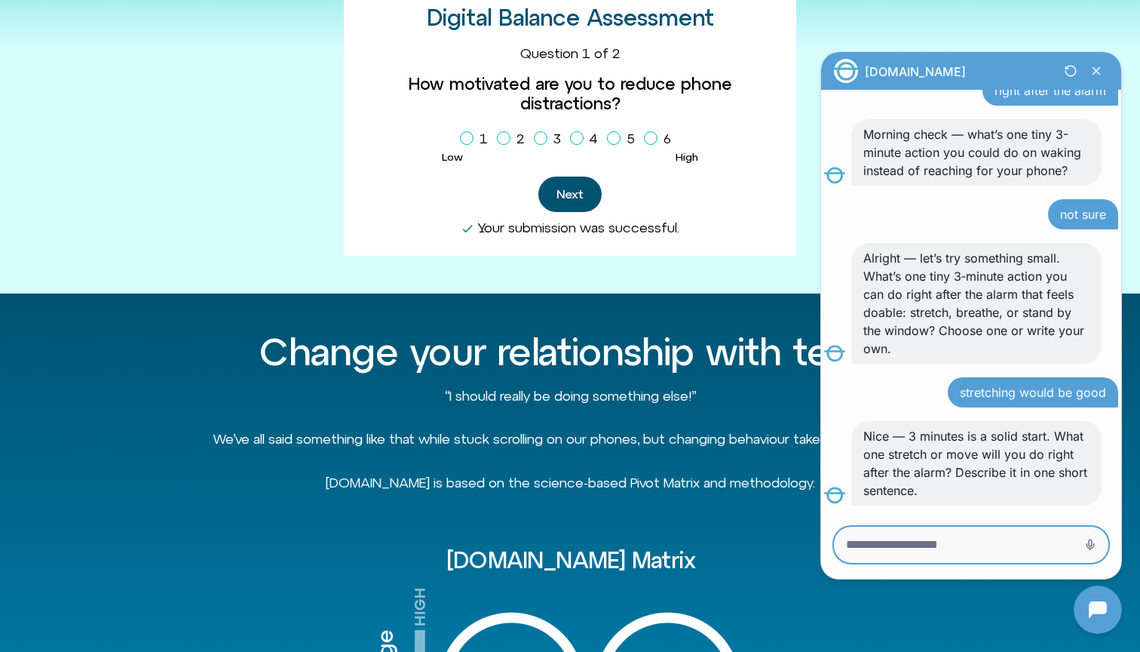
click at [913, 548] on textarea "Message Input" at bounding box center [950, 544] width 208 height 15
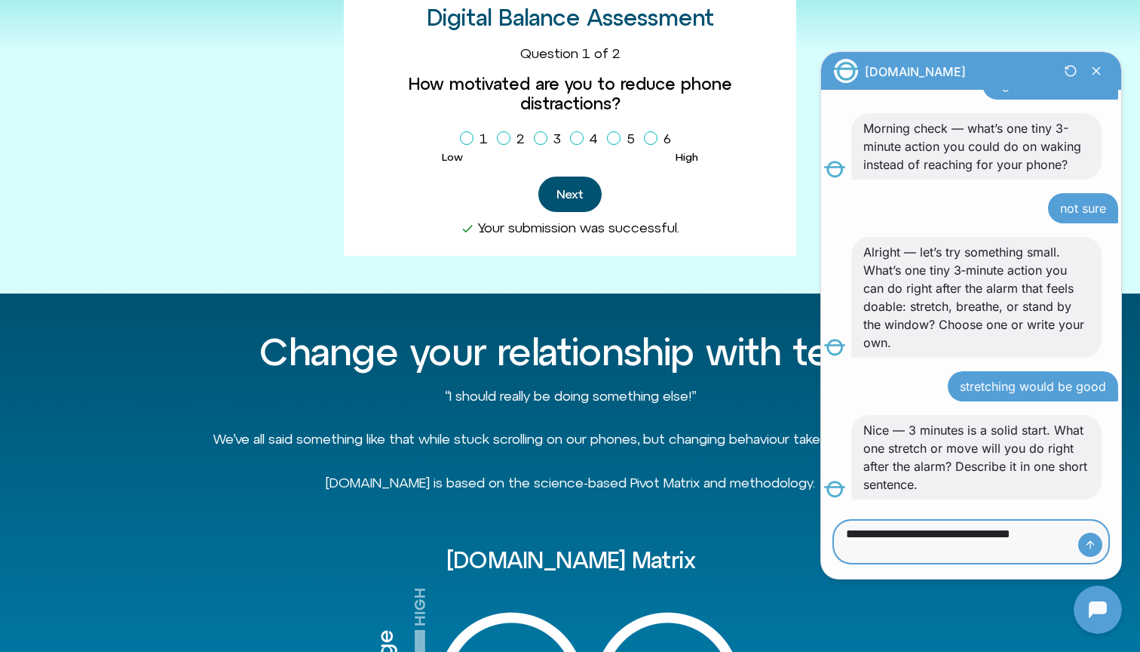
type textarea "**********"
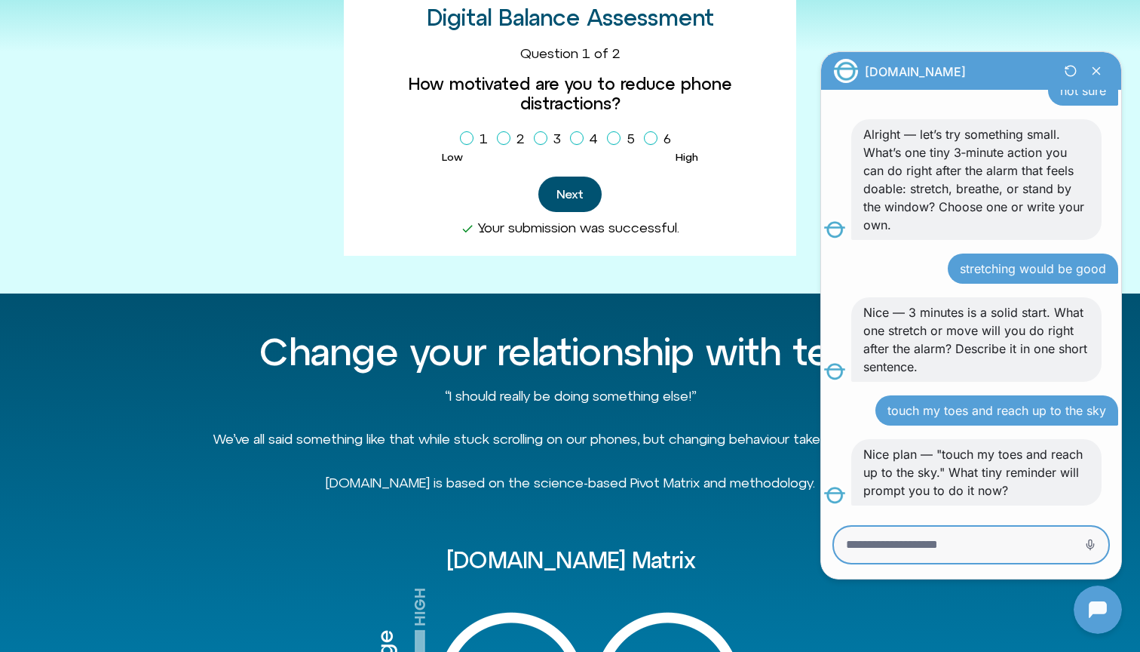
scroll to position [883, 0]
click at [939, 562] on div at bounding box center [971, 544] width 275 height 36
click at [939, 543] on textarea "Message Input" at bounding box center [950, 544] width 208 height 15
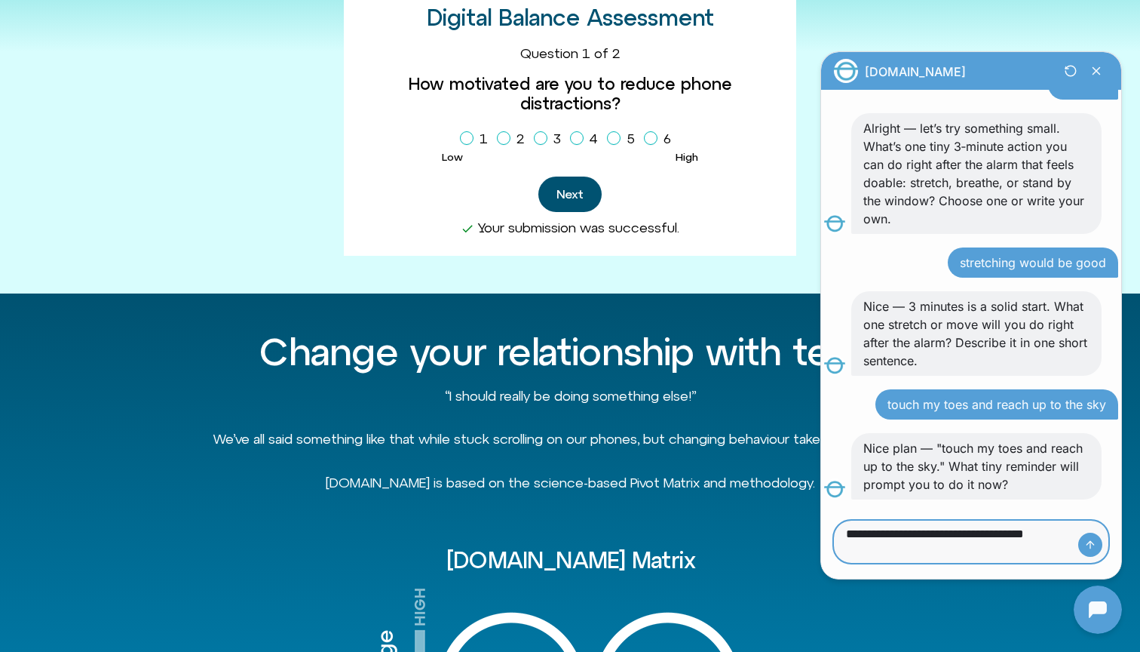
scroll to position [889, 0]
type textarea "**********"
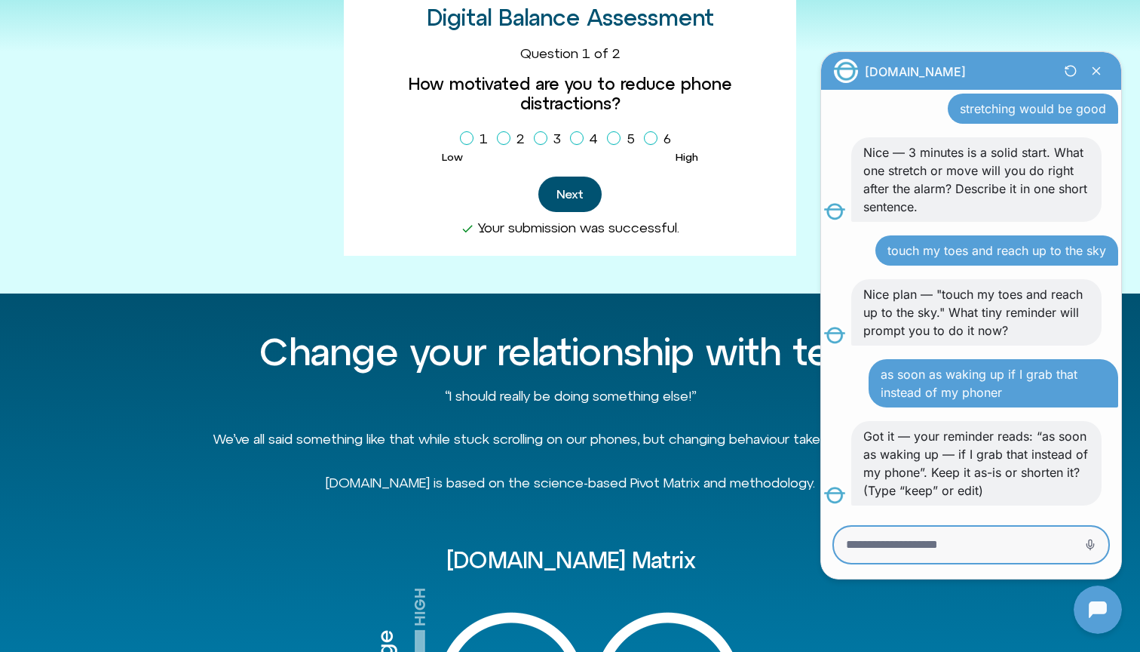
scroll to position [1043, 0]
type textarea "*"
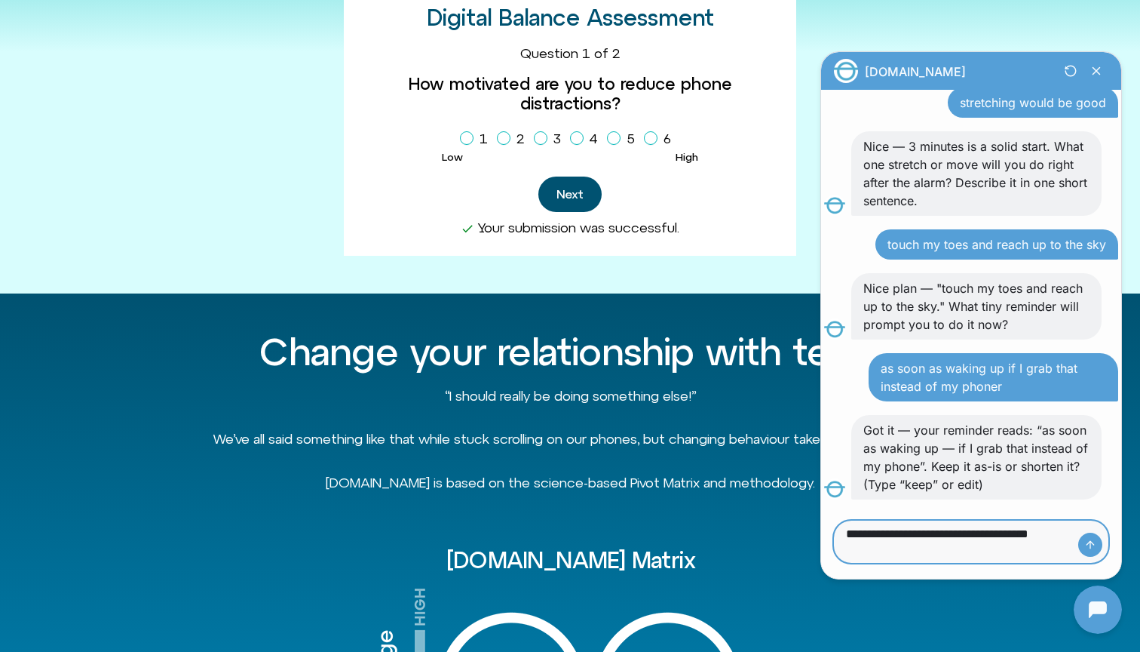
scroll to position [1049, 0]
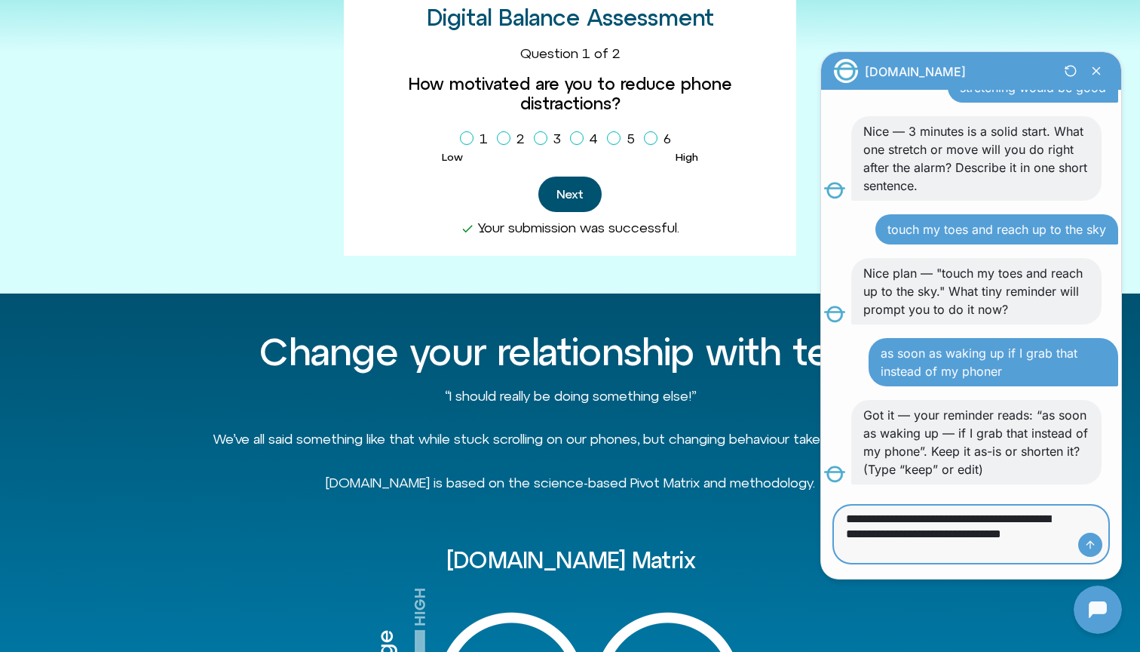
type textarea "**********"
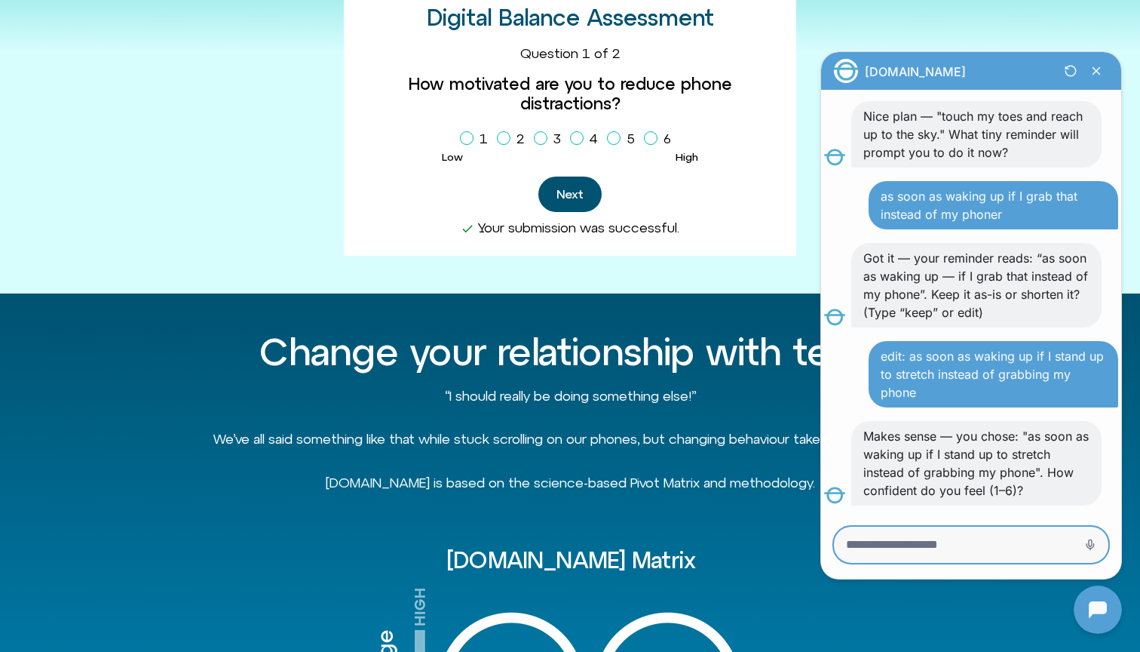
scroll to position [1221, 0]
type textarea "*"
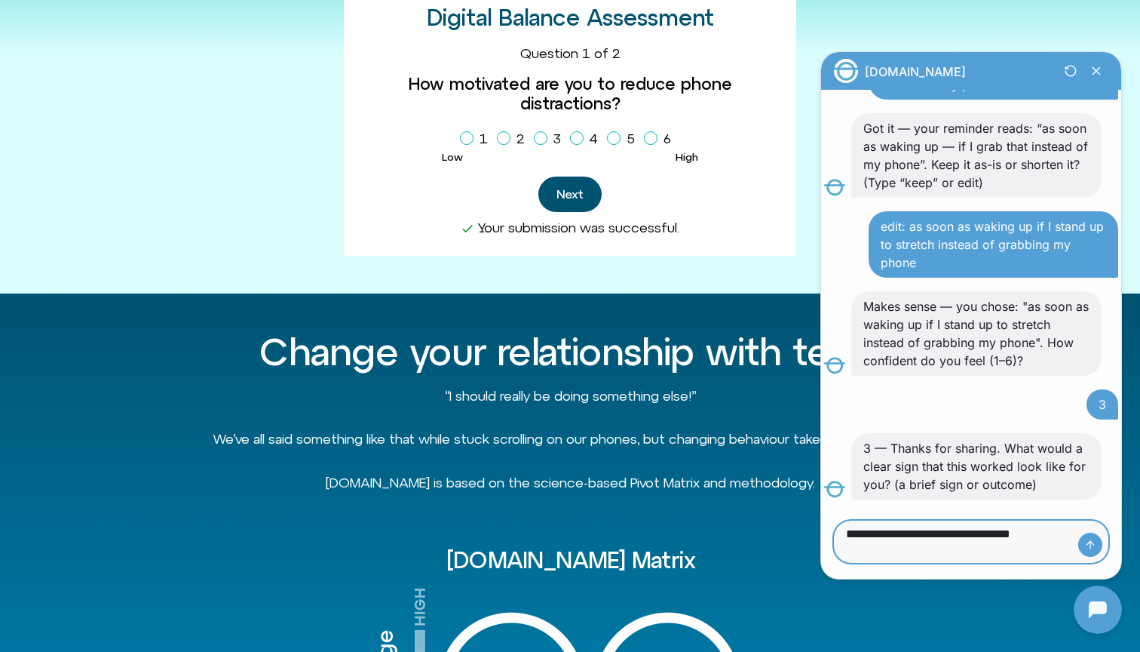
scroll to position [1351, 0]
type textarea "**********"
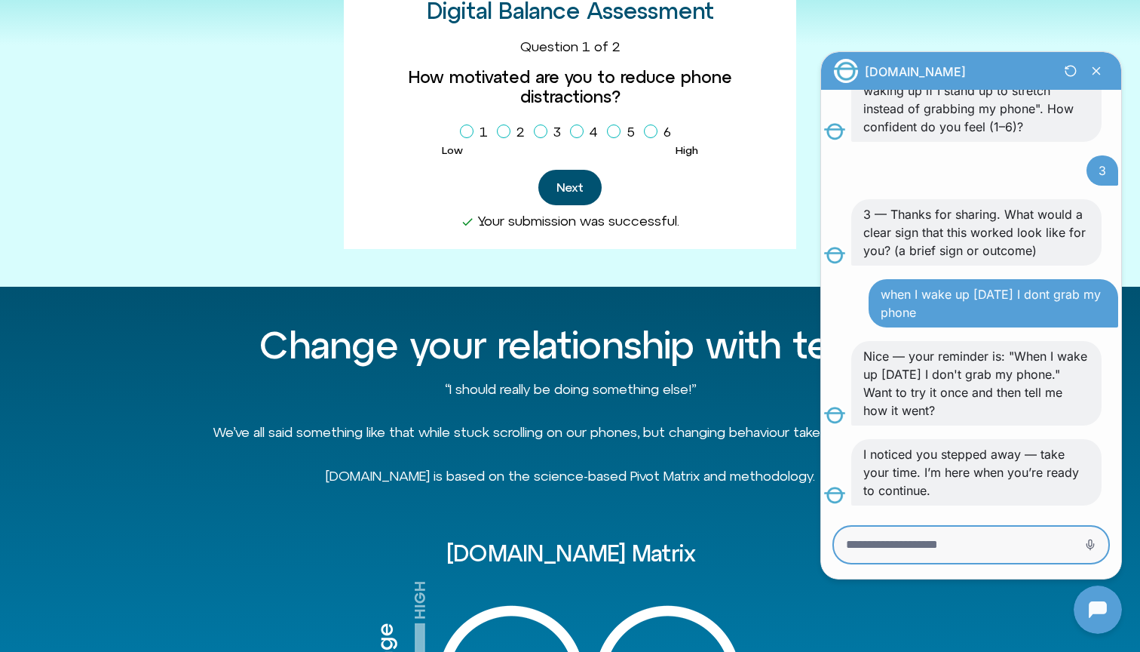
scroll to position [656, 0]
